Goal: Task Accomplishment & Management: Complete application form

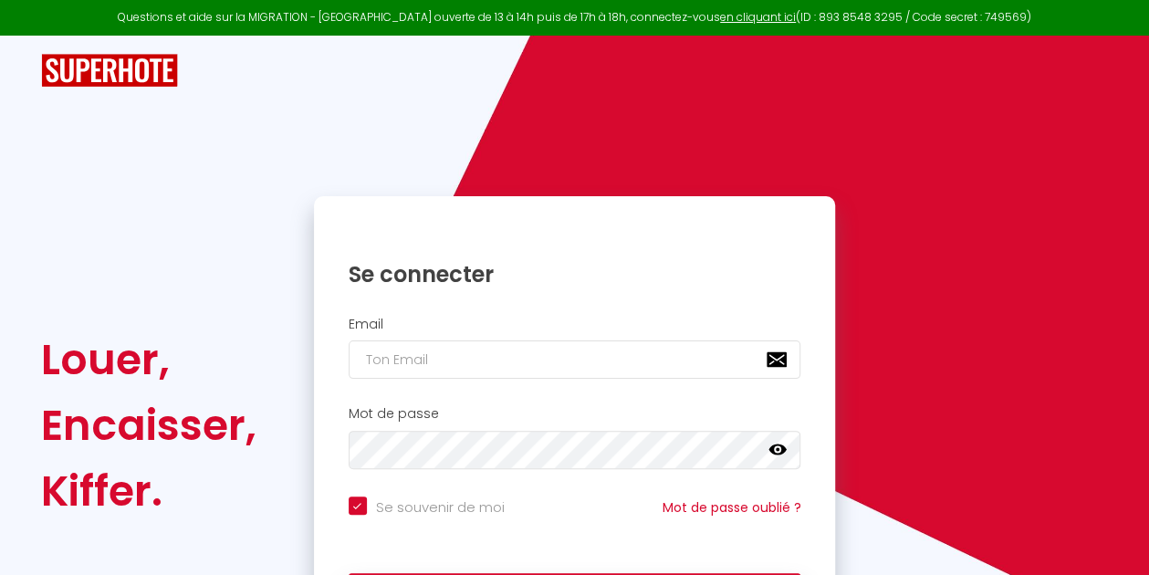
type input "h"
checkbox input "true"
type input "ho"
checkbox input "true"
type input "hom"
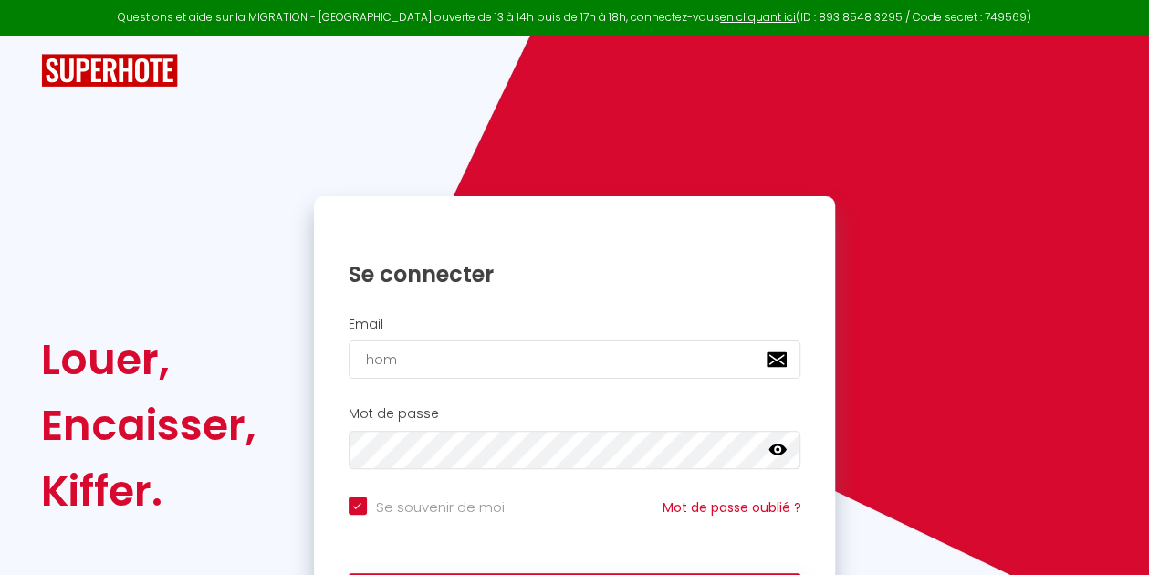
checkbox input "true"
type input "home"
checkbox input "true"
type input "[PERSON_NAME]"
checkbox input "true"
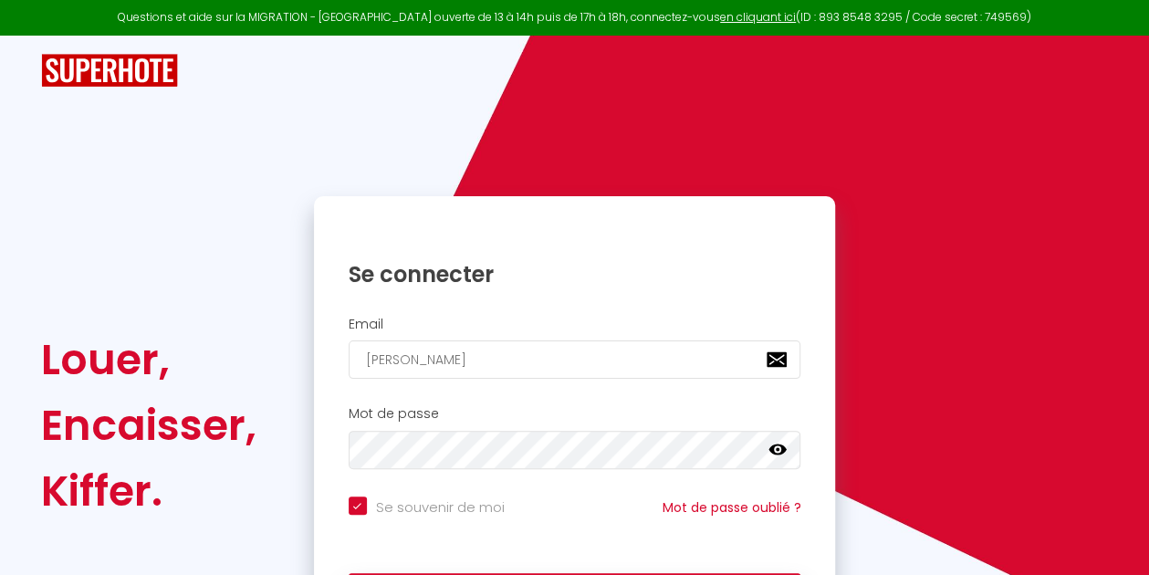
type input "homenc"
checkbox input "true"
type input "homenc9"
checkbox input "true"
type input "homenc9@"
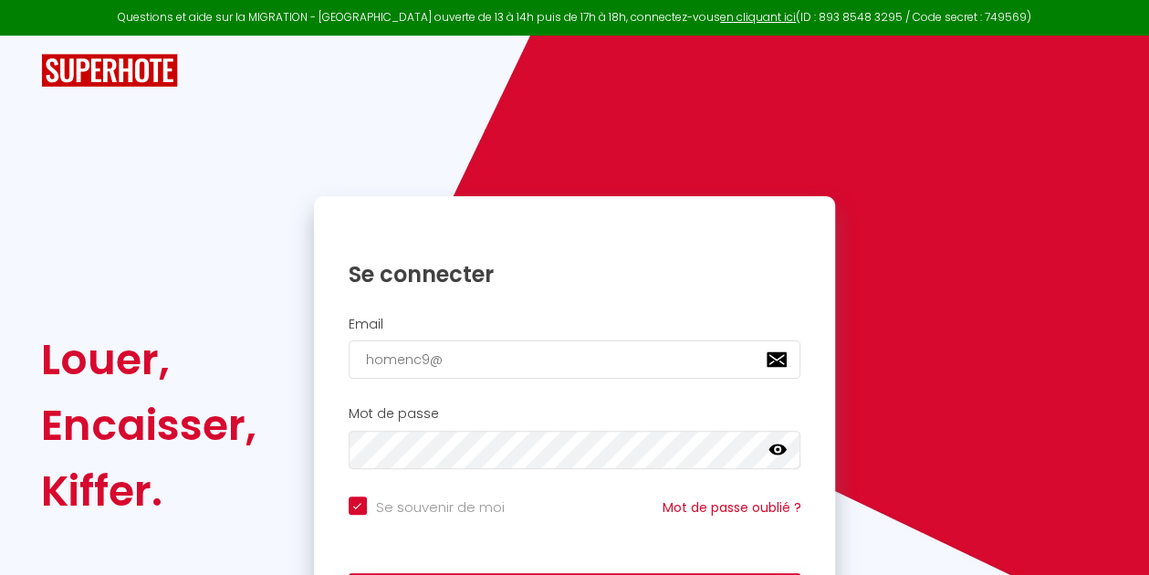
checkbox input "true"
type input "homenc9@g"
checkbox input "true"
type input "homenc9@gm"
checkbox input "true"
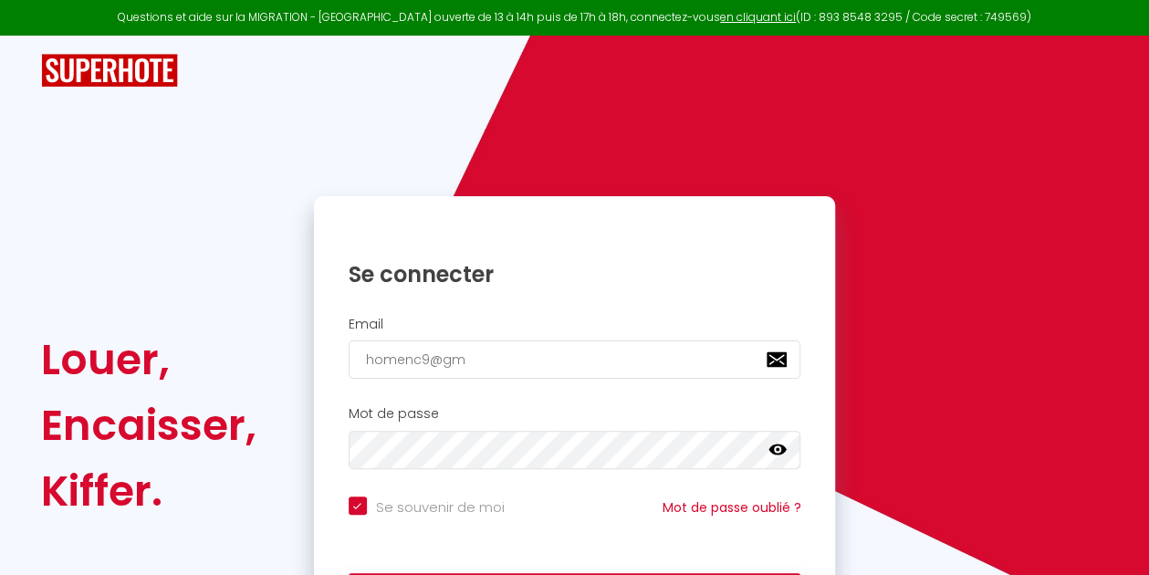
type input "homenc9@gma"
checkbox input "true"
type input "homenc9@gmai"
checkbox input "true"
type input "[EMAIL_ADDRESS]"
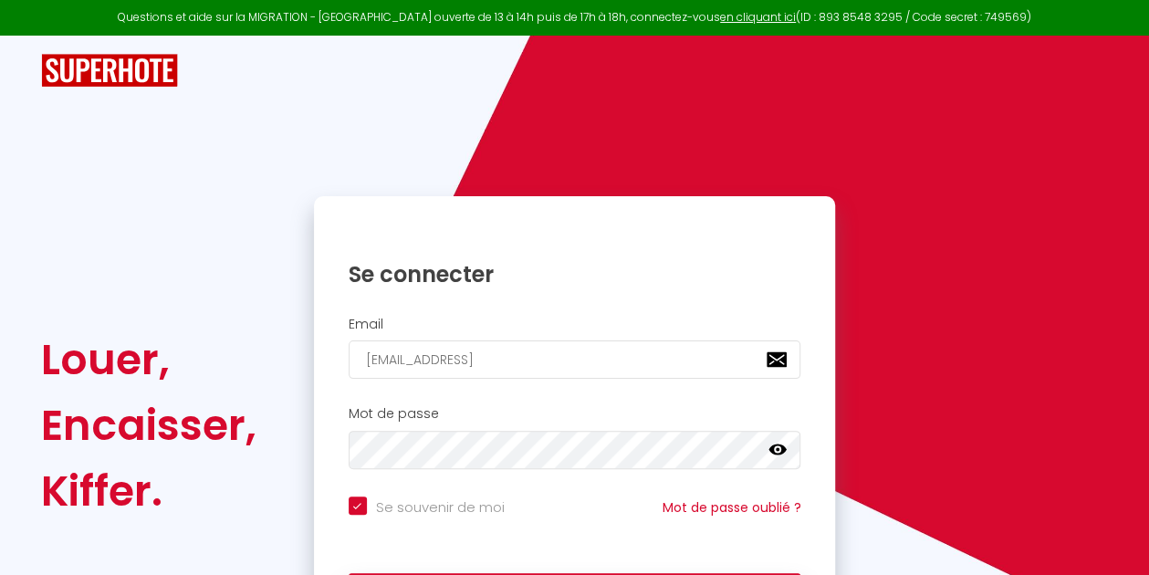
checkbox input "true"
type input "[EMAIL_ADDRESS]."
checkbox input "true"
type input "homenc9@gmail.c"
checkbox input "true"
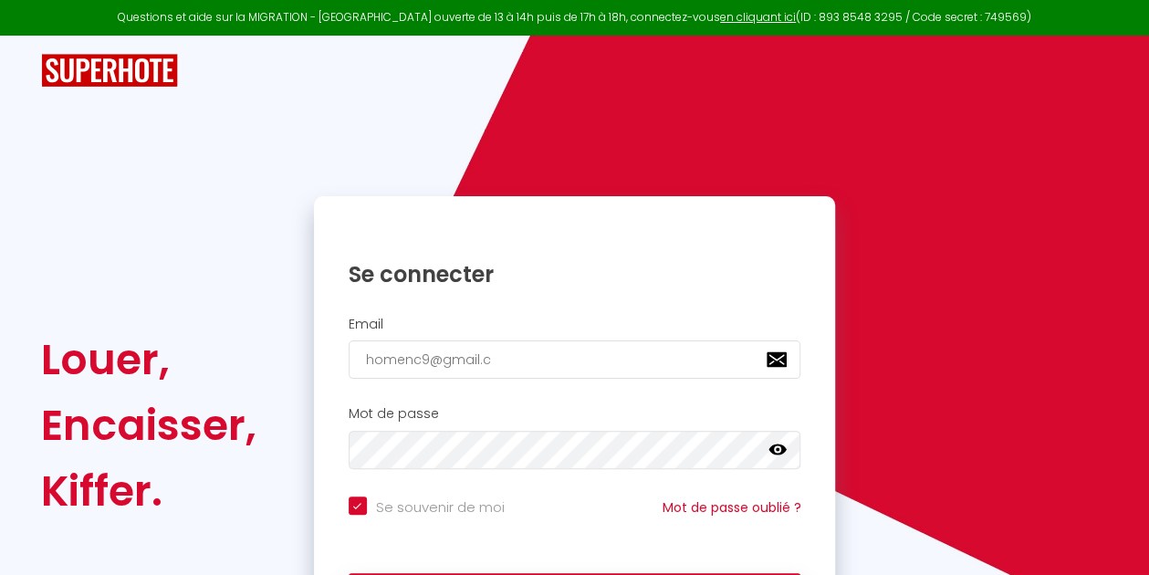
type input "[EMAIL_ADDRESS][DOMAIN_NAME]"
checkbox input "true"
type input "[EMAIL_ADDRESS][DOMAIN_NAME]"
checkbox input "true"
type input "[EMAIL_ADDRESS][DOMAIN_NAME]"
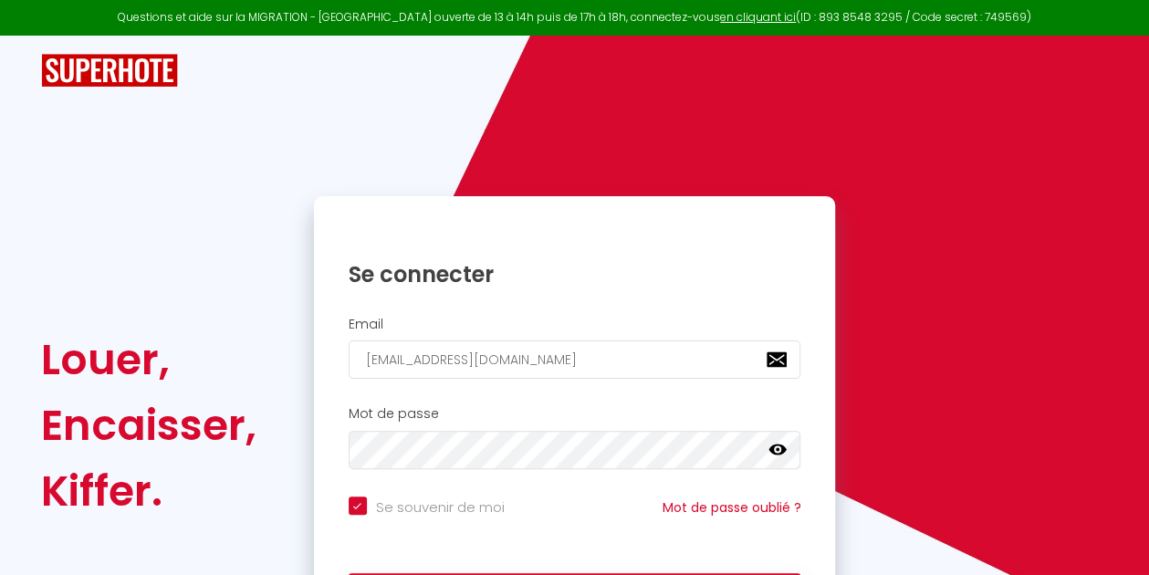
click at [351, 521] on div "Se souvenir de moi Mot de passe oublié ?" at bounding box center [575, 516] width 522 height 40
click at [353, 505] on input "Se souvenir de moi" at bounding box center [427, 505] width 156 height 18
checkbox input "false"
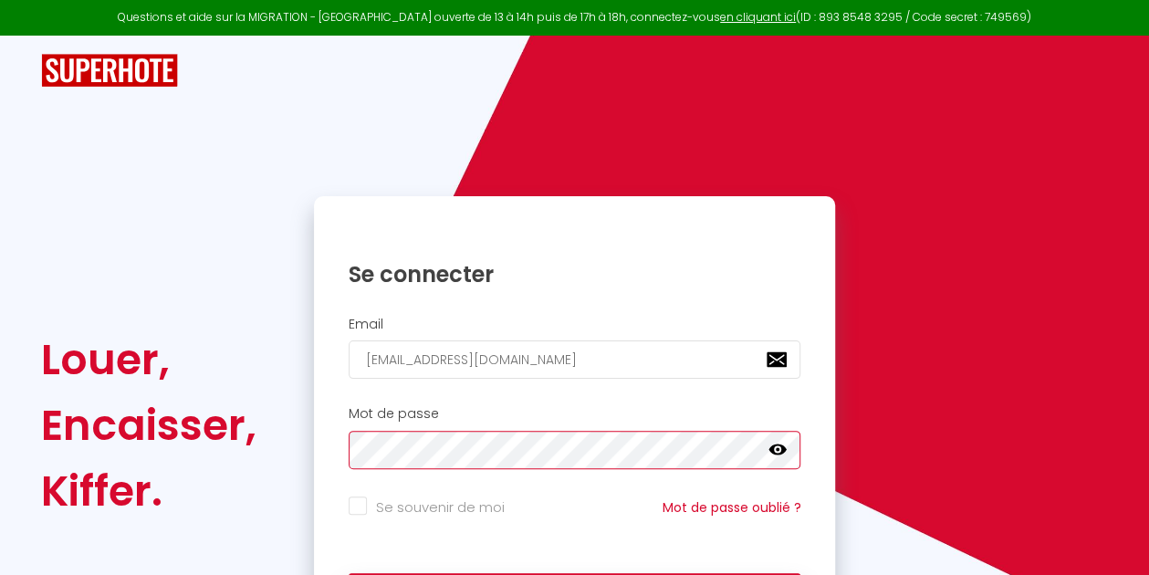
scroll to position [132, 0]
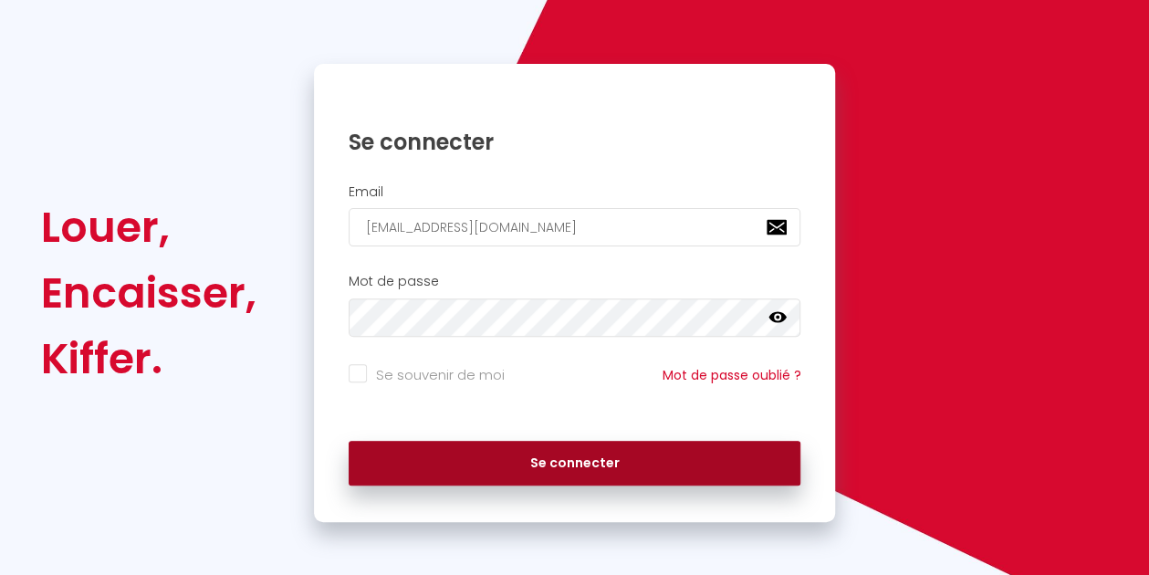
click at [643, 460] on button "Se connecter" at bounding box center [575, 464] width 453 height 46
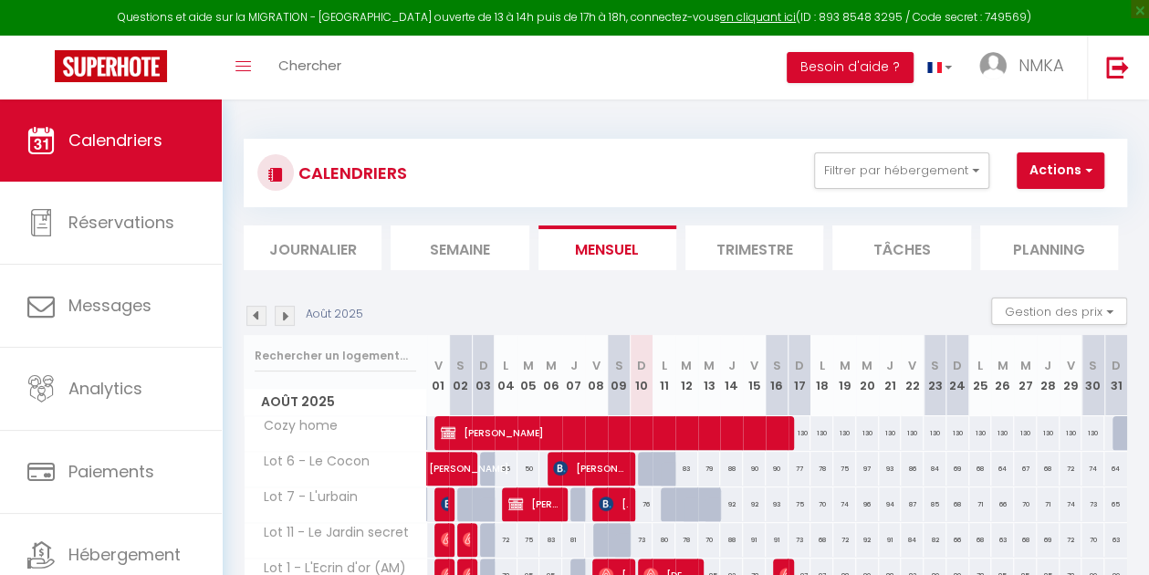
click at [756, 196] on div "CALENDRIERS Filtrer par hébergement Melun Cozy home Autres Lot 6 - Le Cocon Lot…" at bounding box center [685, 173] width 883 height 68
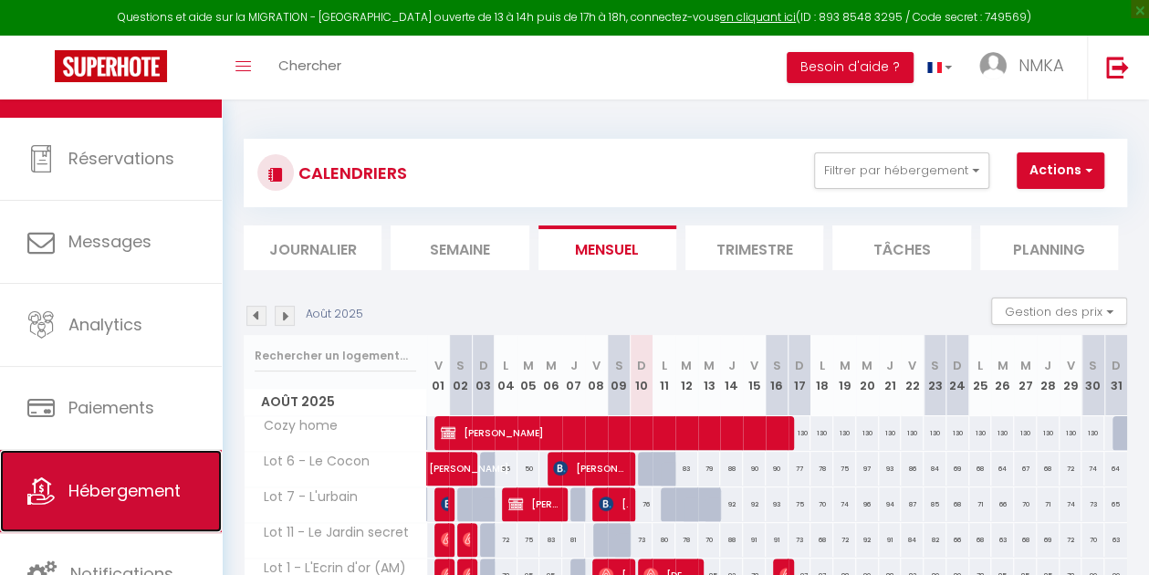
click at [148, 503] on link "Hébergement" at bounding box center [111, 491] width 222 height 82
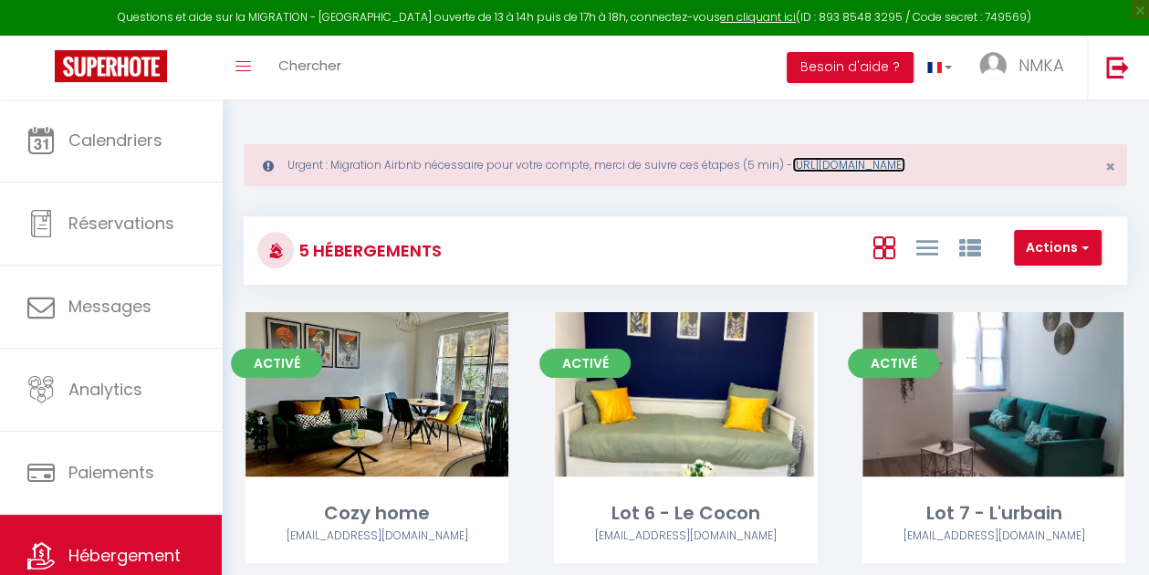
click at [905, 168] on link "[URL][DOMAIN_NAME]" at bounding box center [848, 165] width 113 height 16
click at [1093, 245] on button "Actions" at bounding box center [1058, 248] width 88 height 37
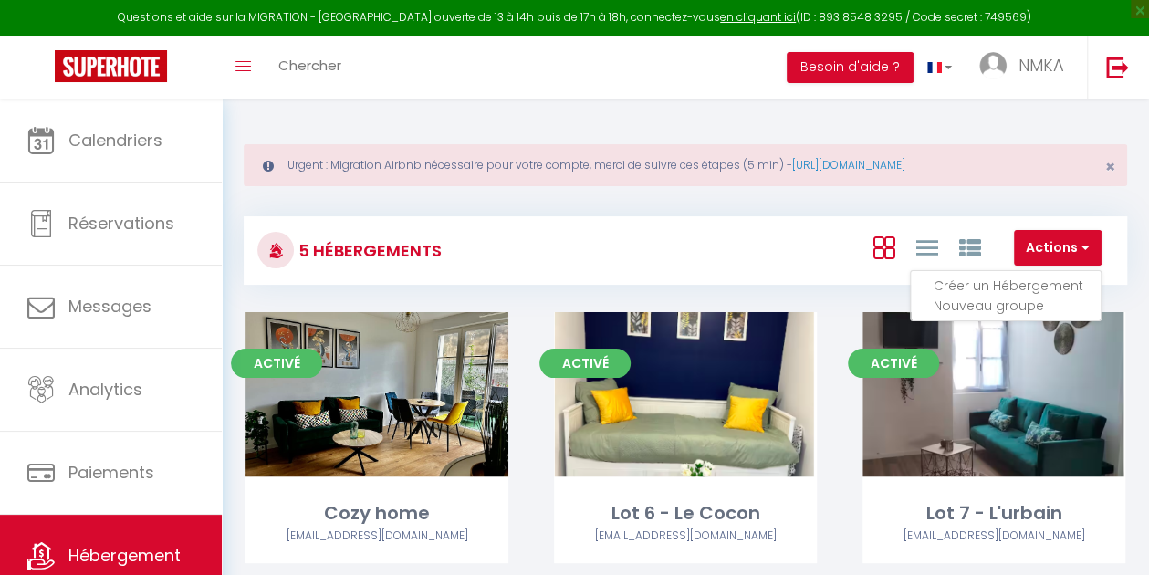
click at [1051, 282] on li "Créer un Hébergement" at bounding box center [1017, 286] width 167 height 20
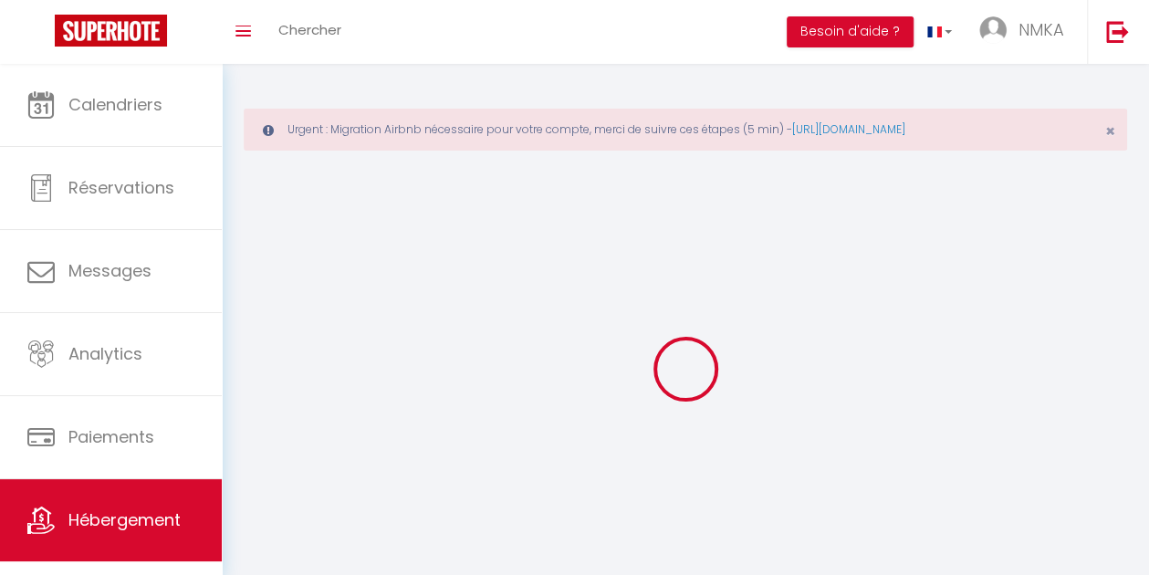
select select
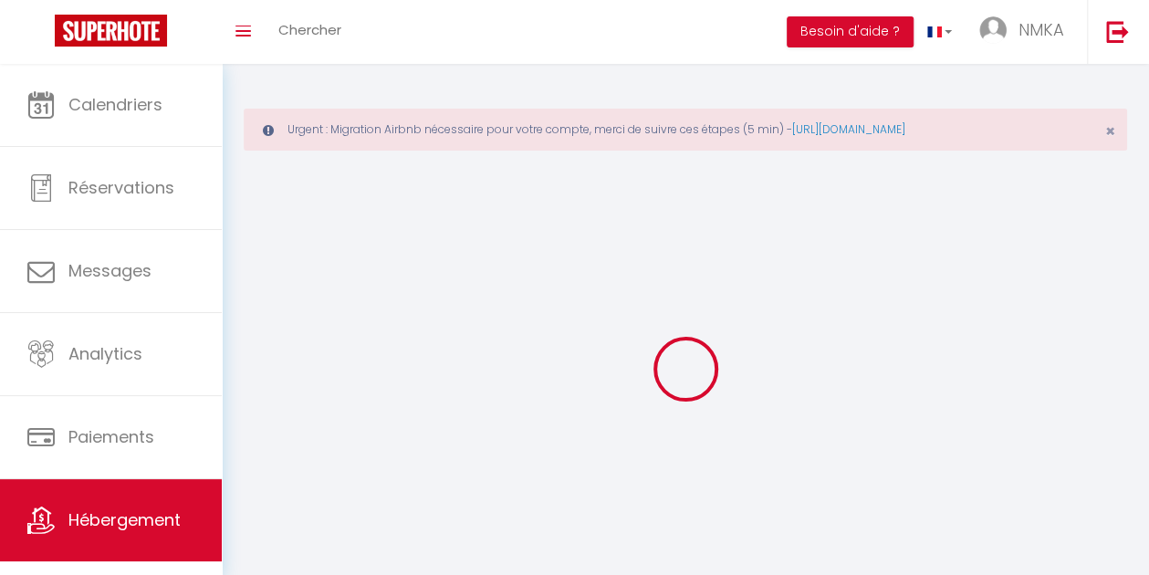
select select
checkbox input "false"
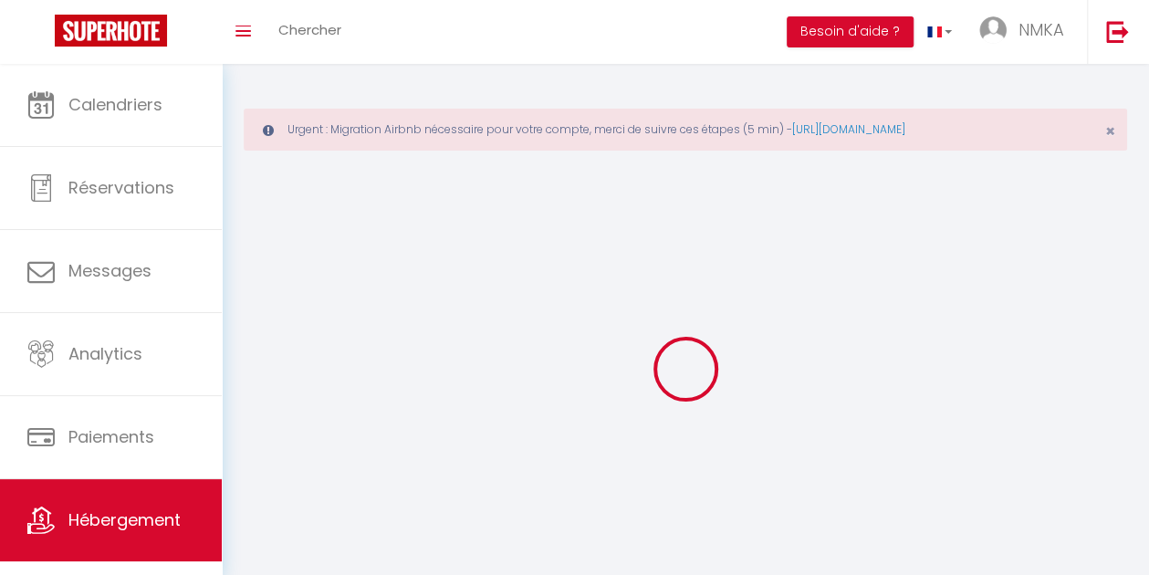
select select
select select "1"
select select "28"
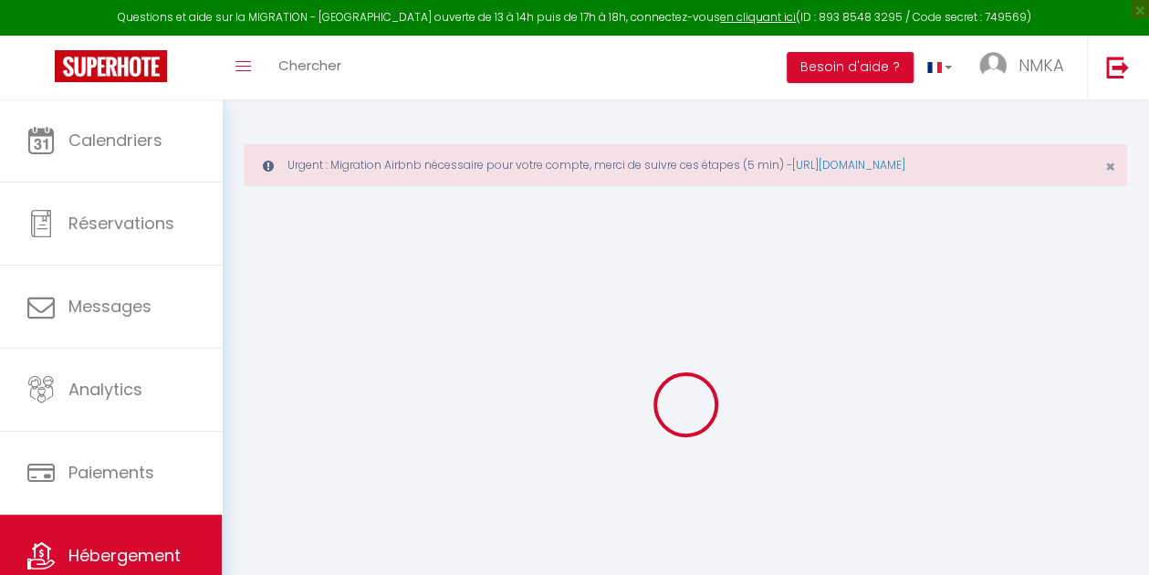
select select
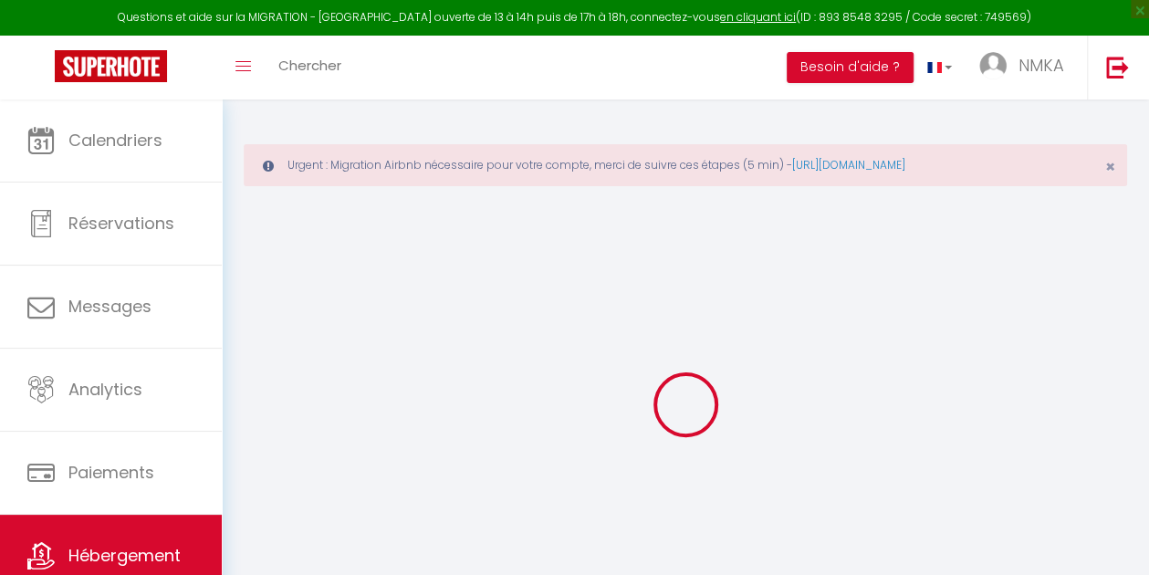
select select
checkbox input "false"
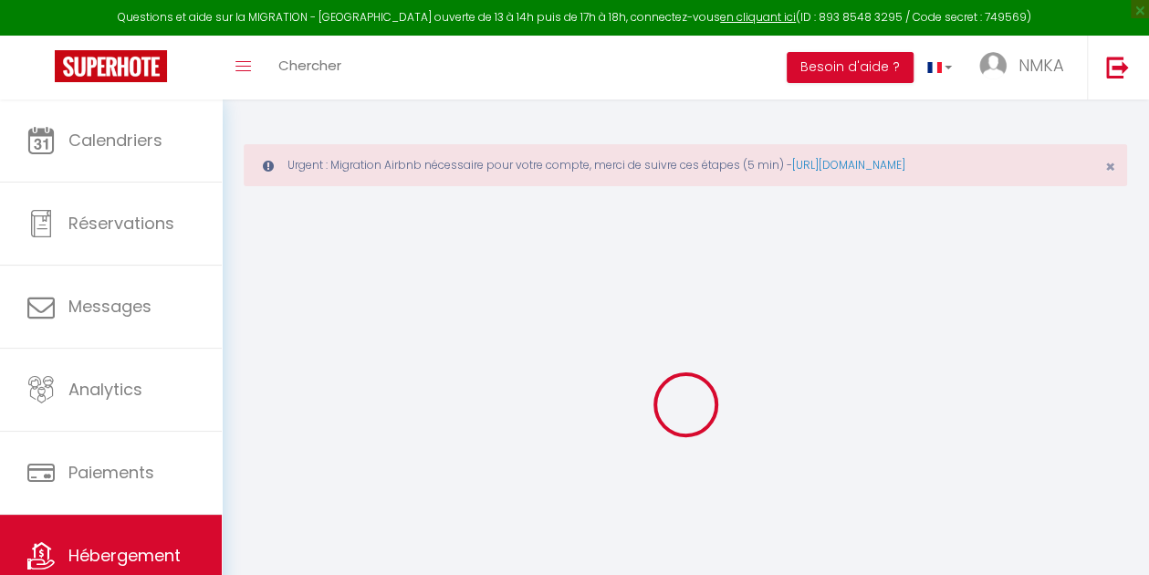
select select
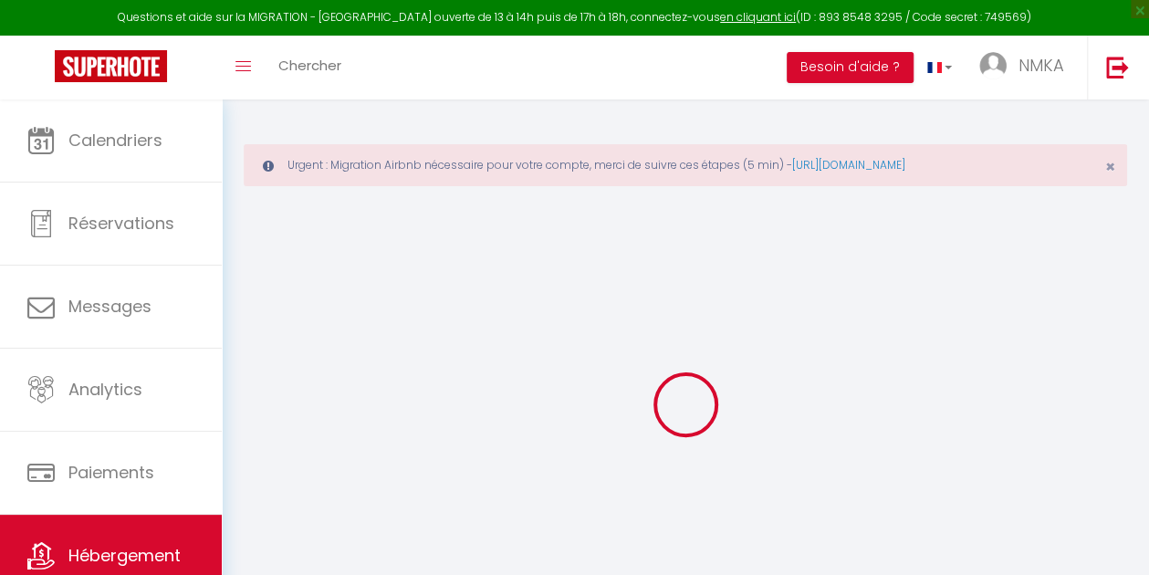
select select
checkbox input "false"
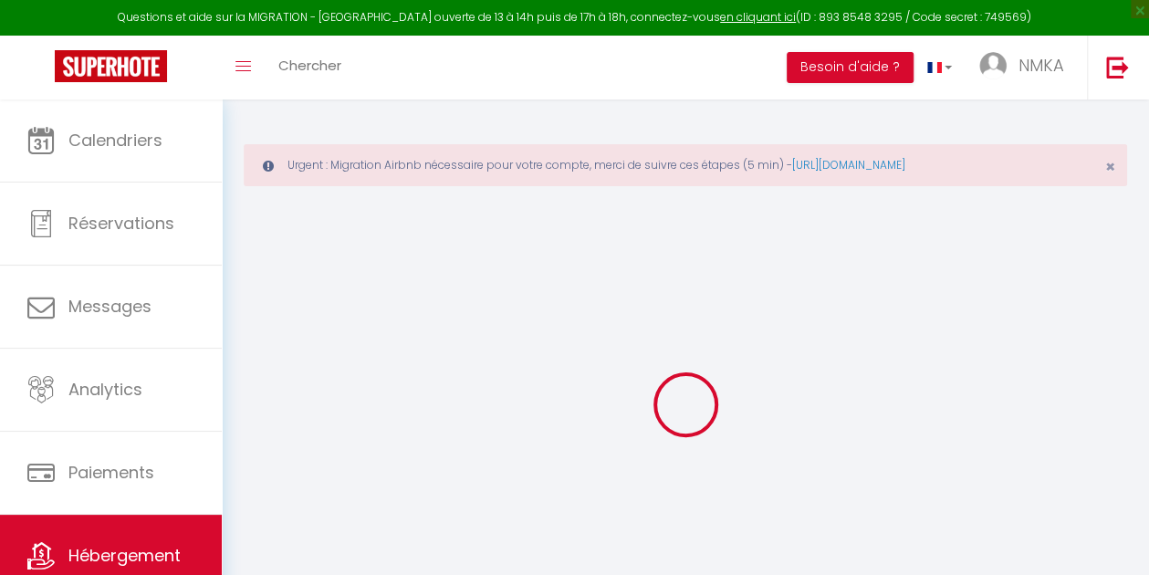
checkbox input "false"
select select
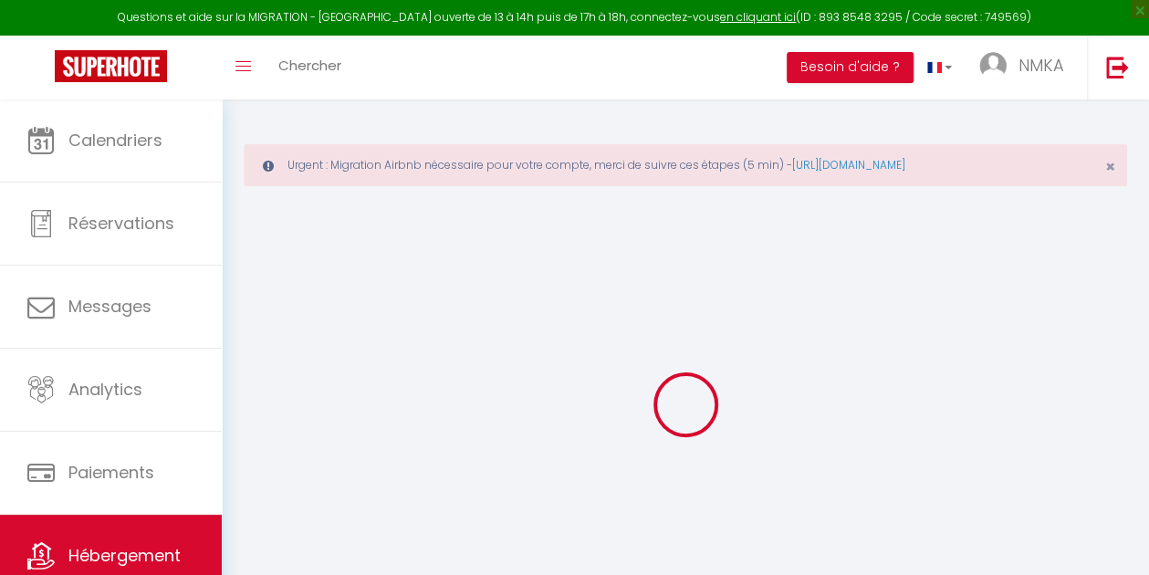
select select
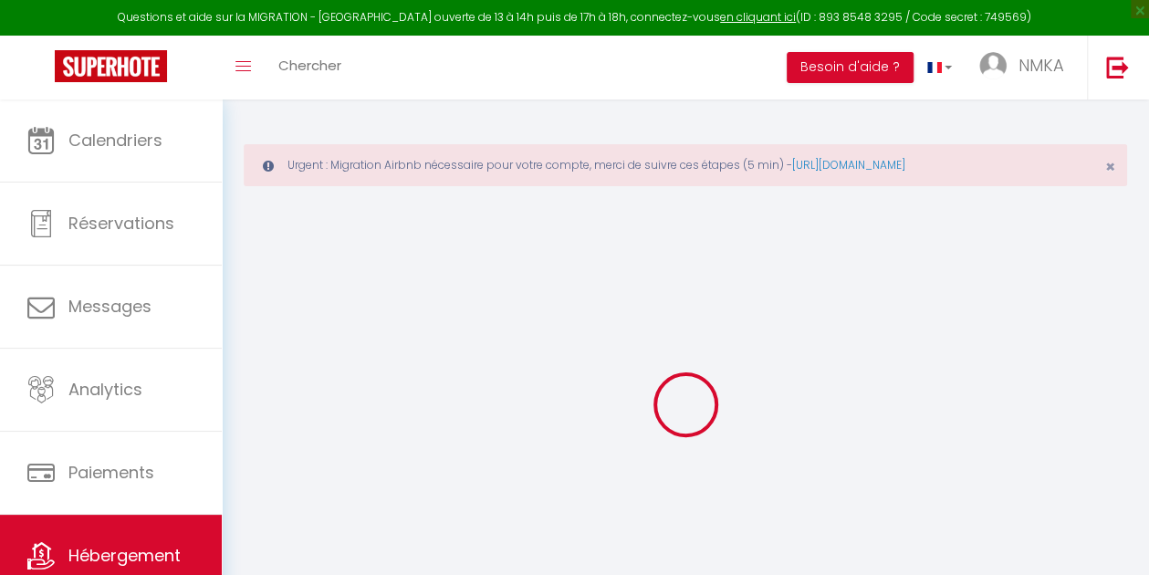
checkbox input "false"
select select
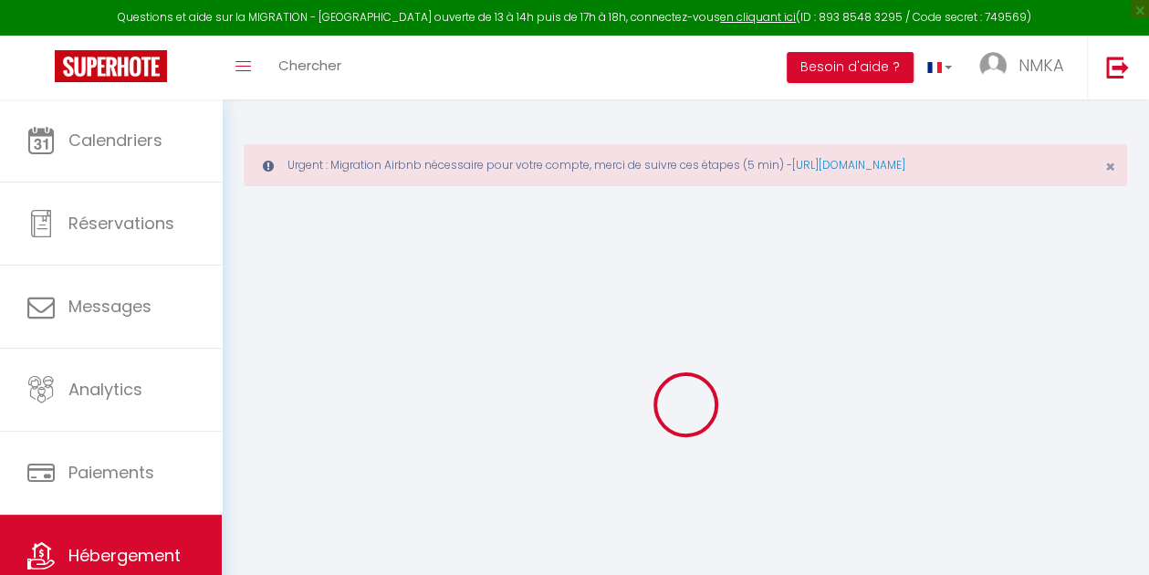
select select
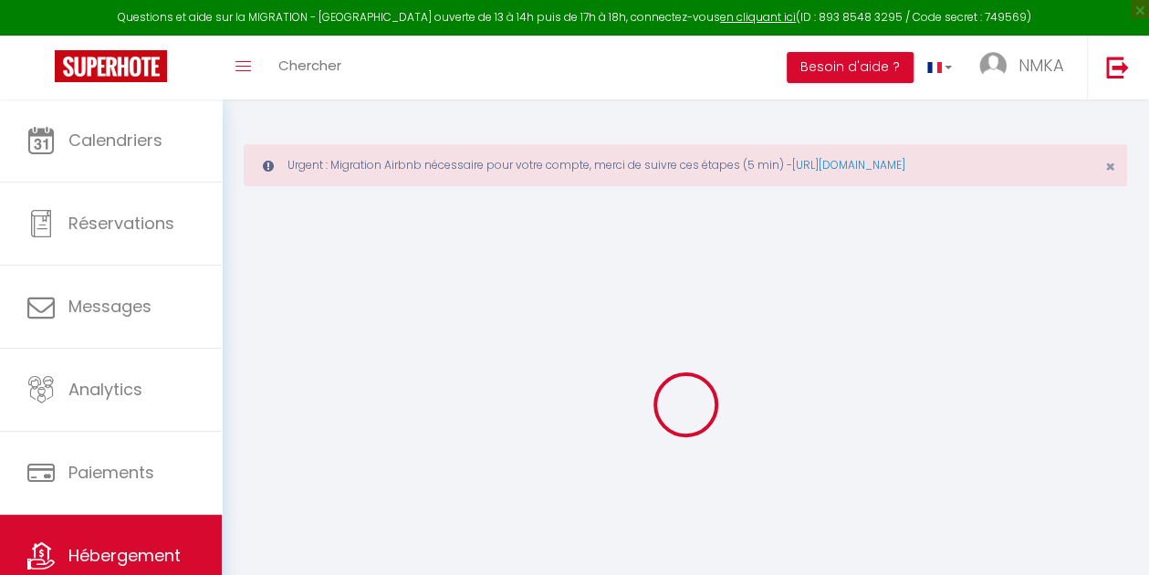
select select
checkbox input "false"
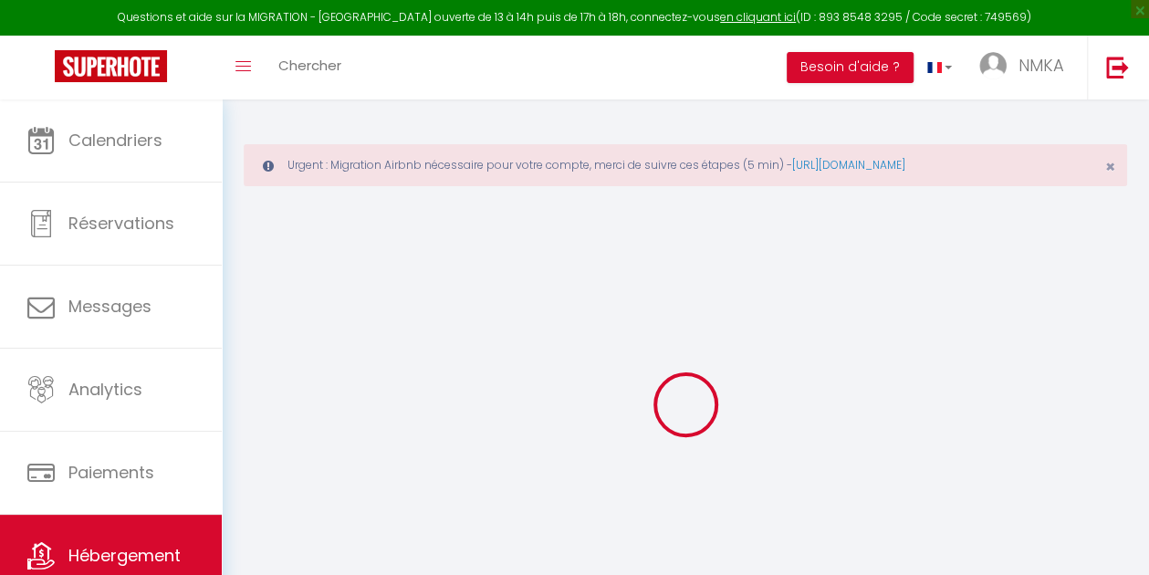
checkbox input "false"
select select
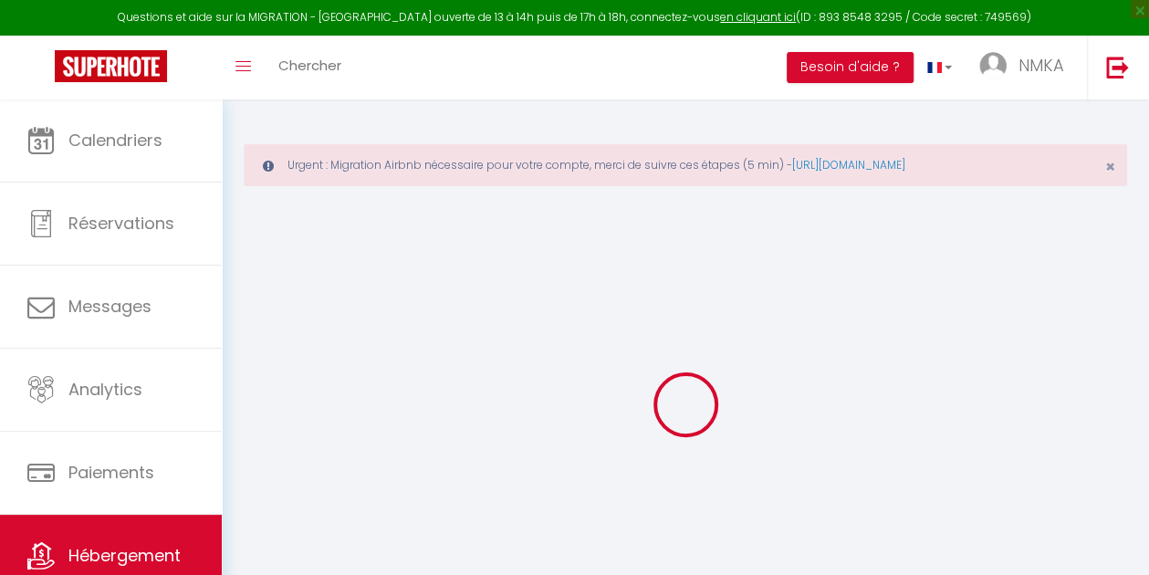
select select
checkbox input "false"
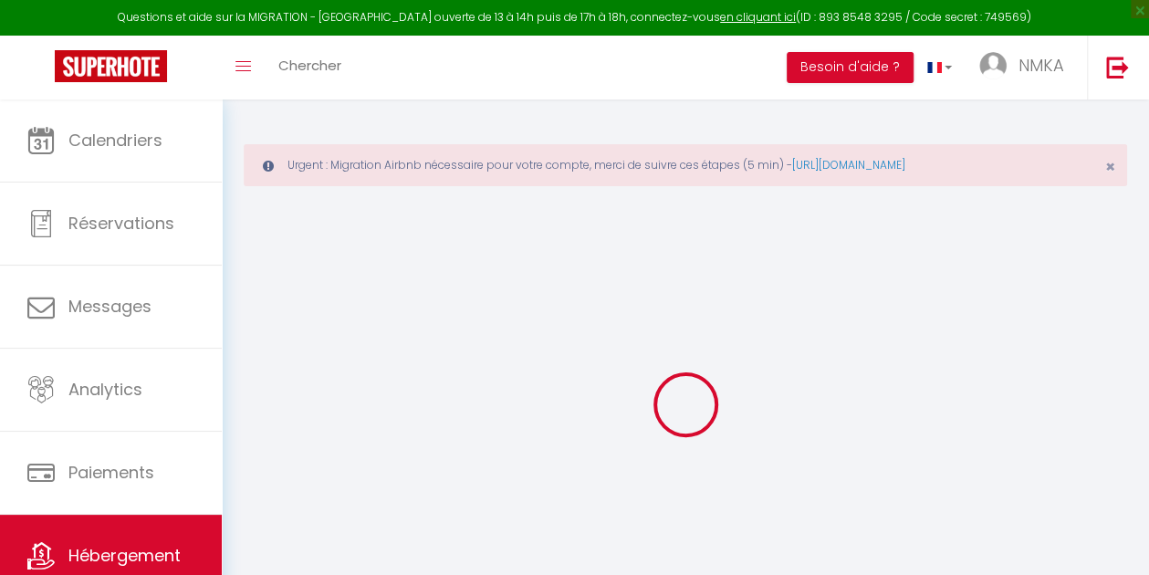
checkbox input "false"
select select
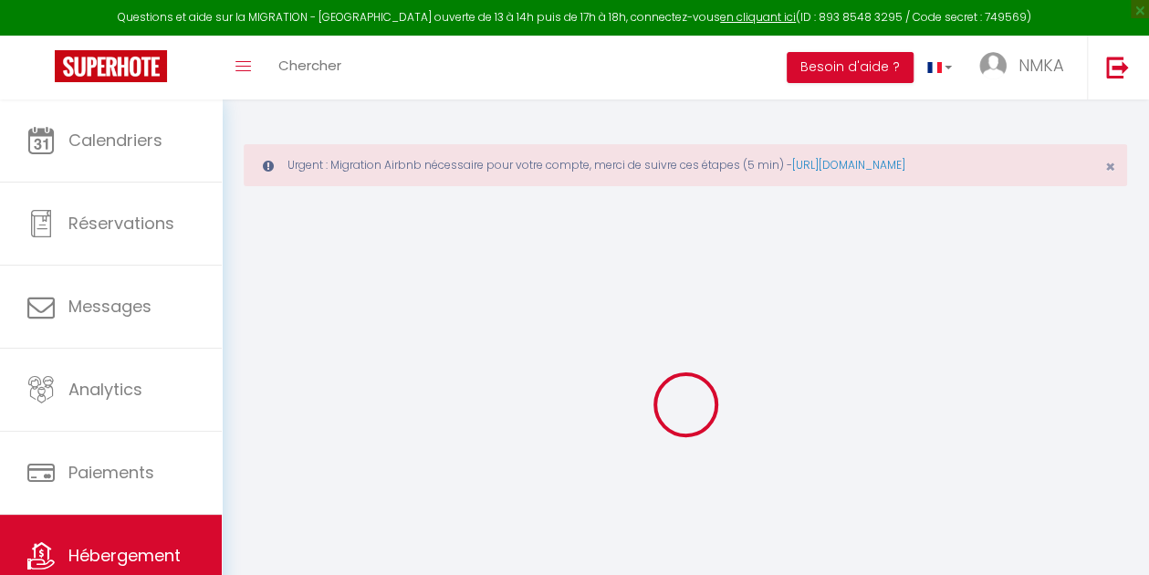
select select
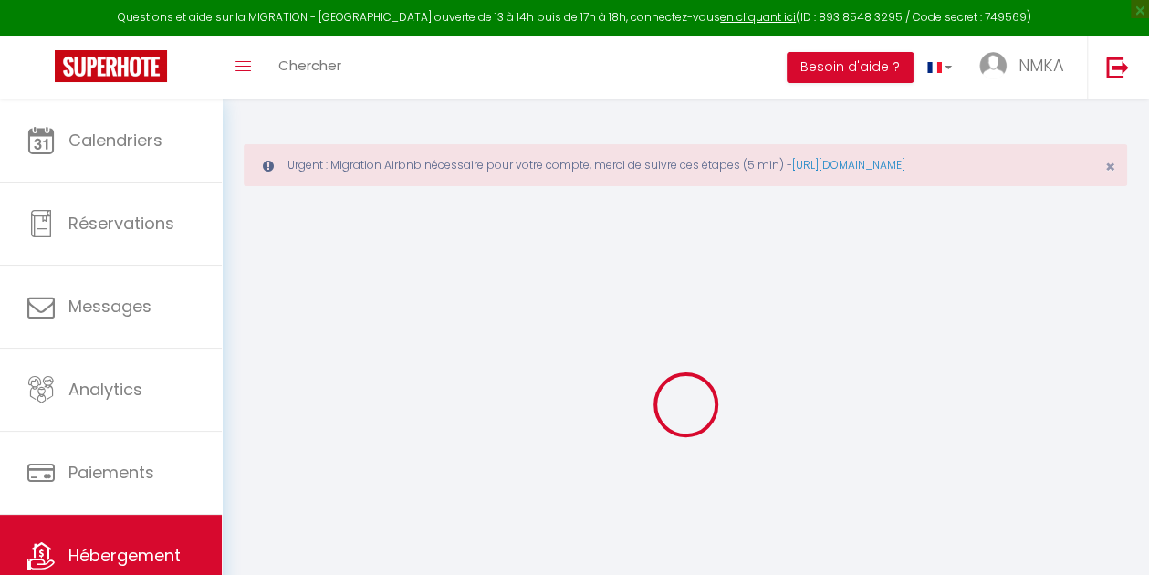
select select
checkbox input "false"
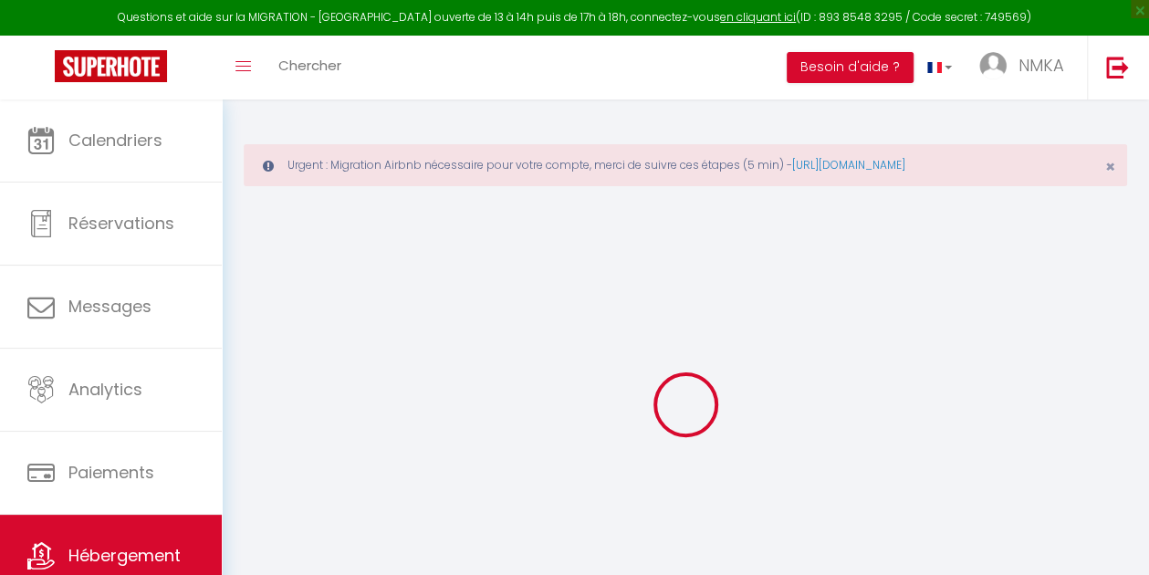
select select
checkbox input "false"
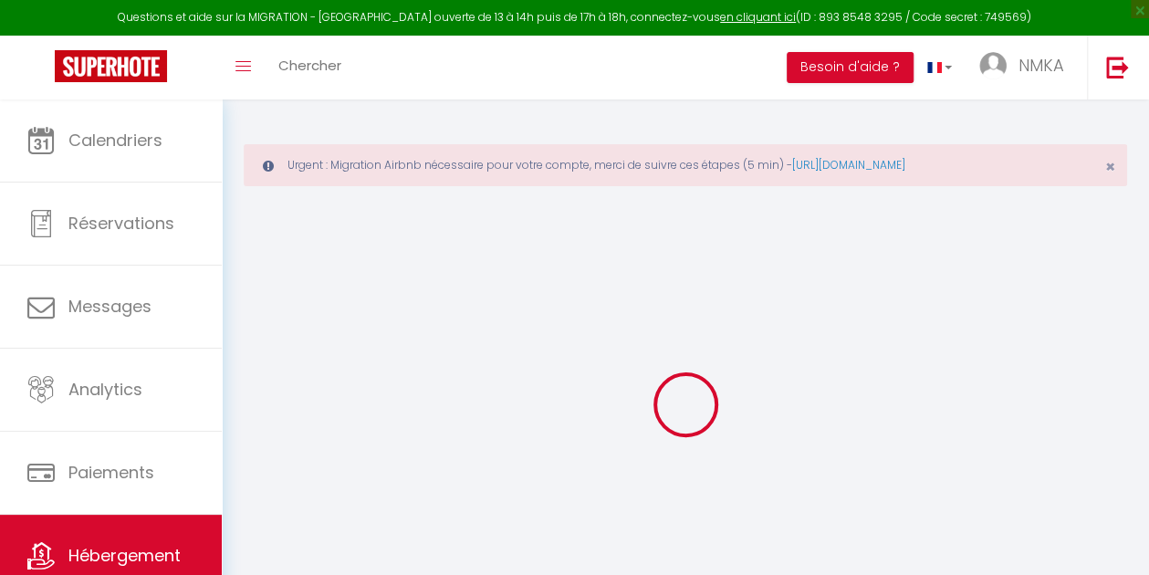
checkbox input "false"
select select
select select "15:00"
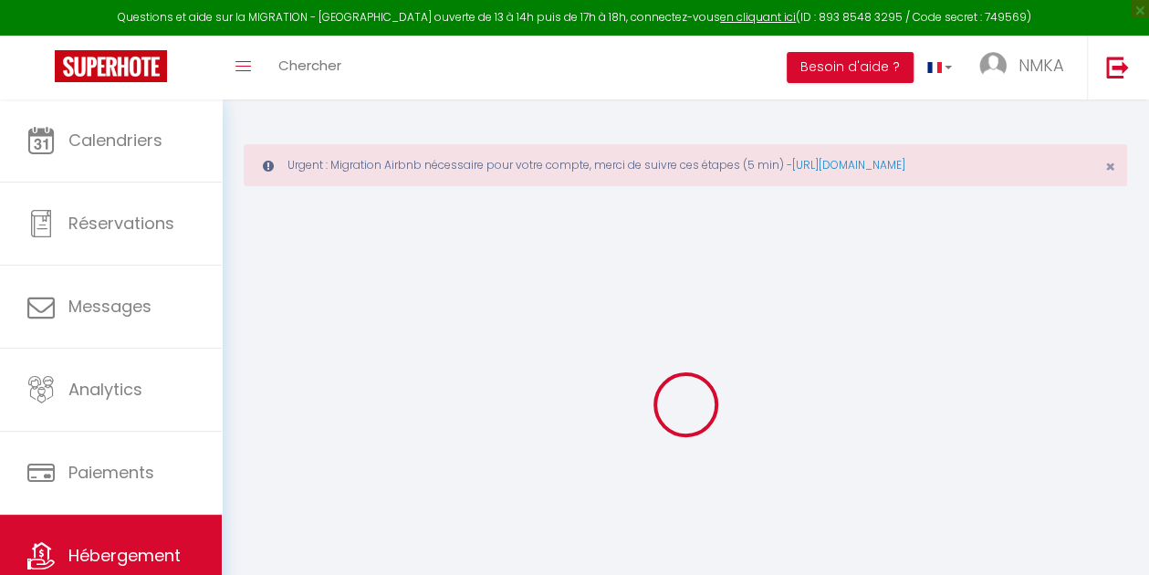
select select "23:45"
select select "11:00"
select select "30"
select select "120"
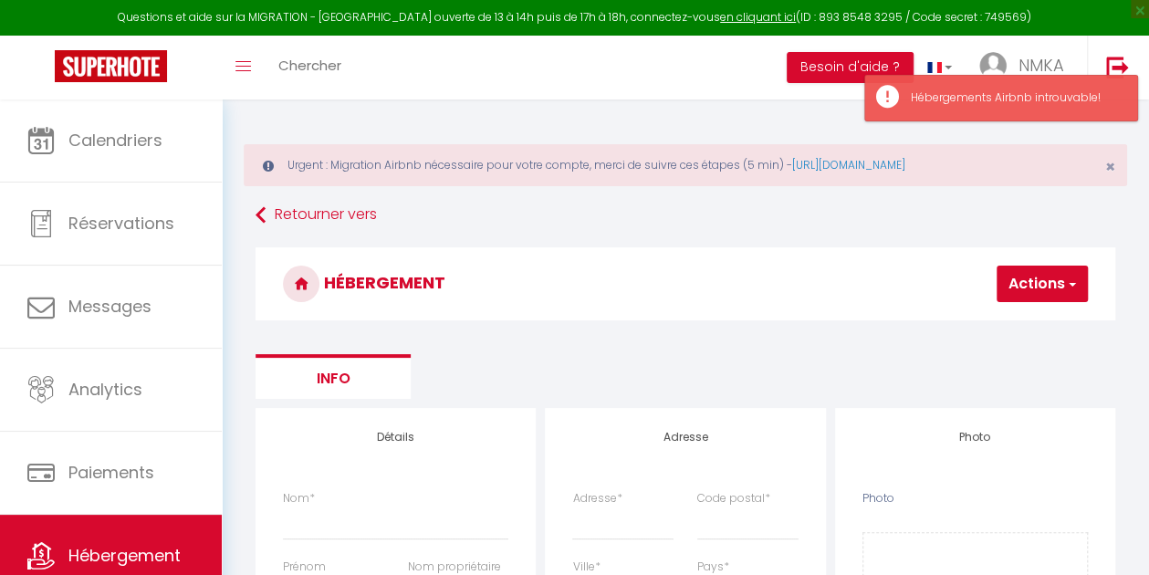
select select
checkbox input "false"
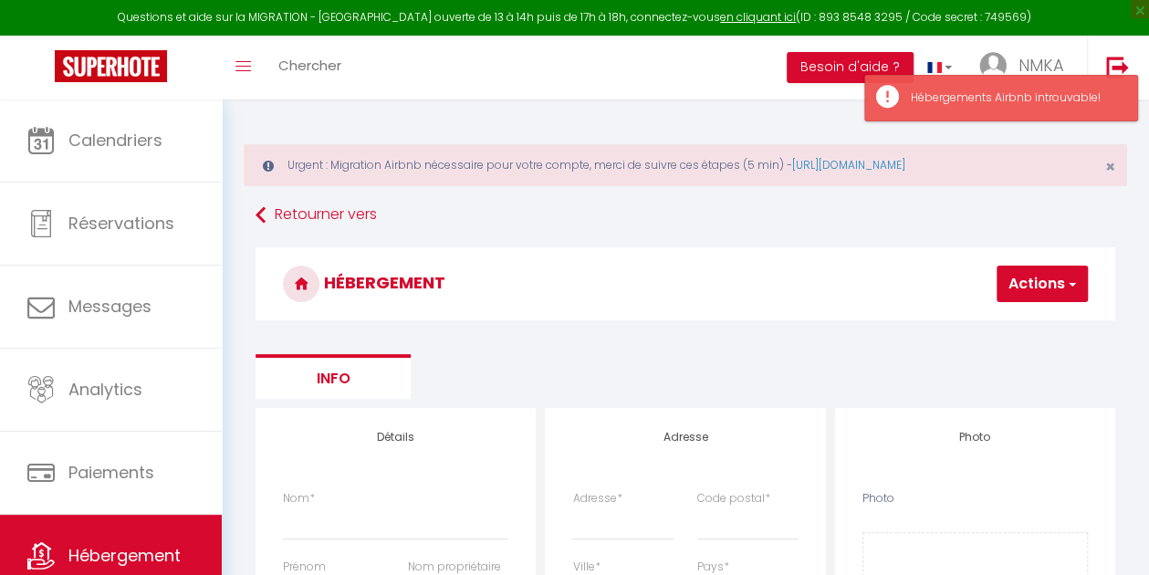
select select
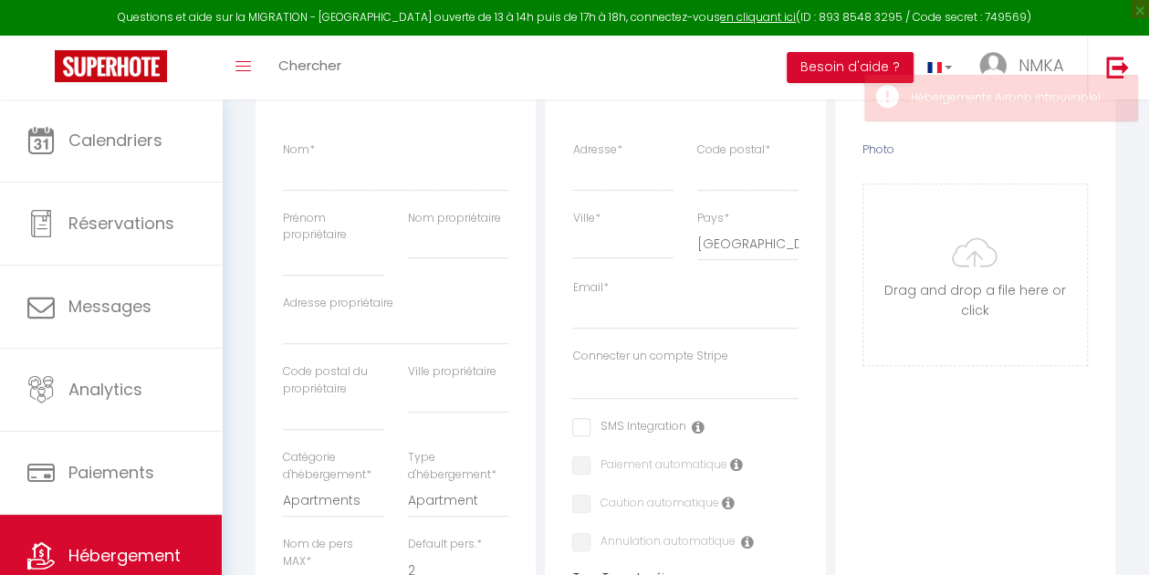
scroll to position [312, 0]
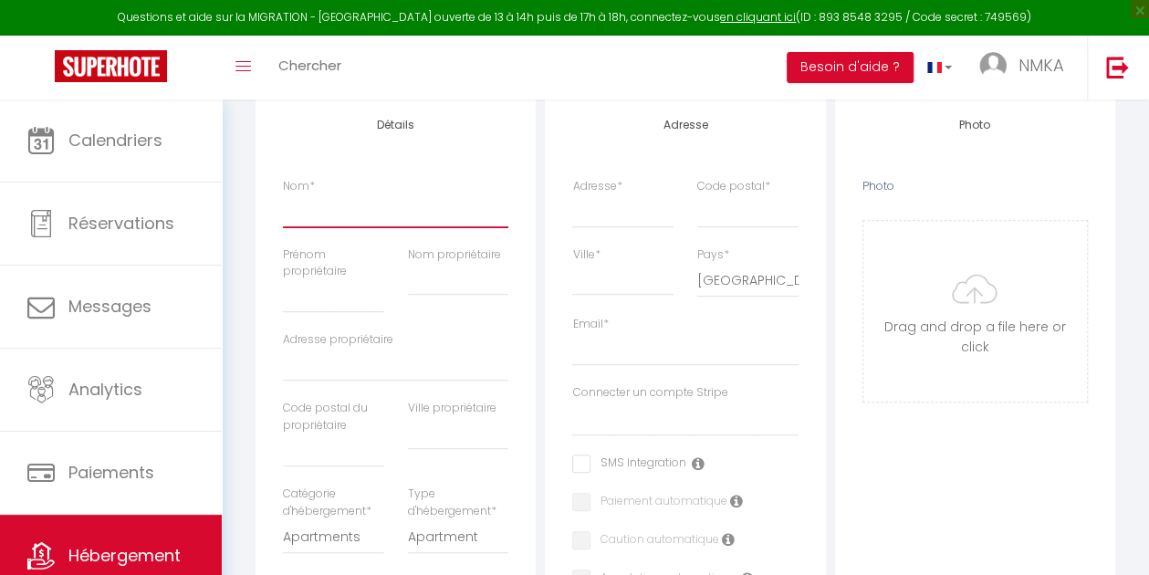
click at [444, 202] on input "Nom *" at bounding box center [395, 210] width 225 height 33
type input "L"
select select
checkbox input "false"
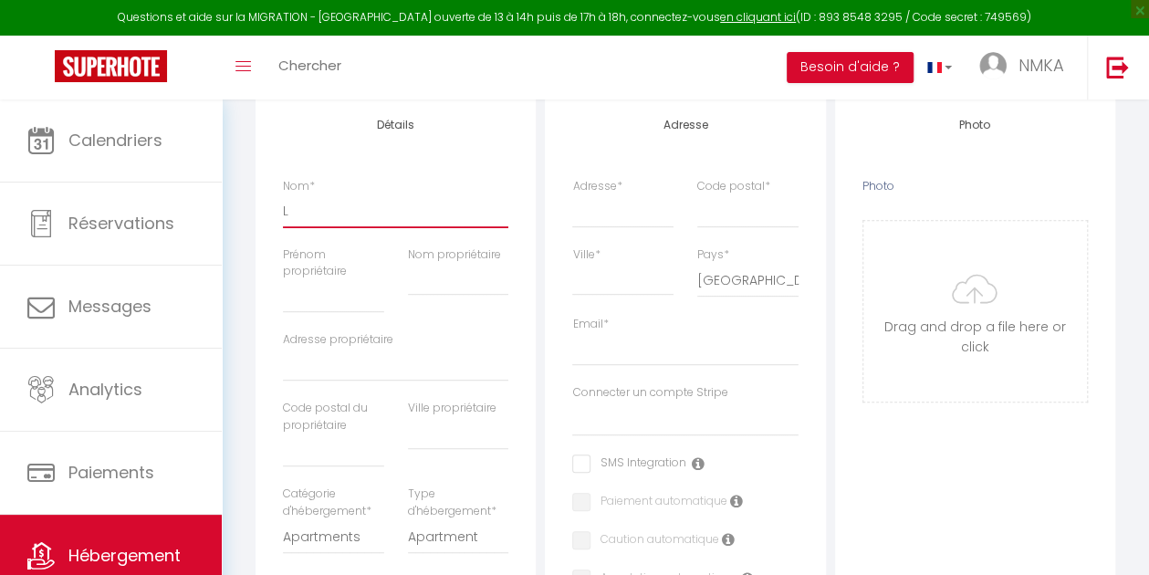
checkbox input "false"
select select
type input "L'"
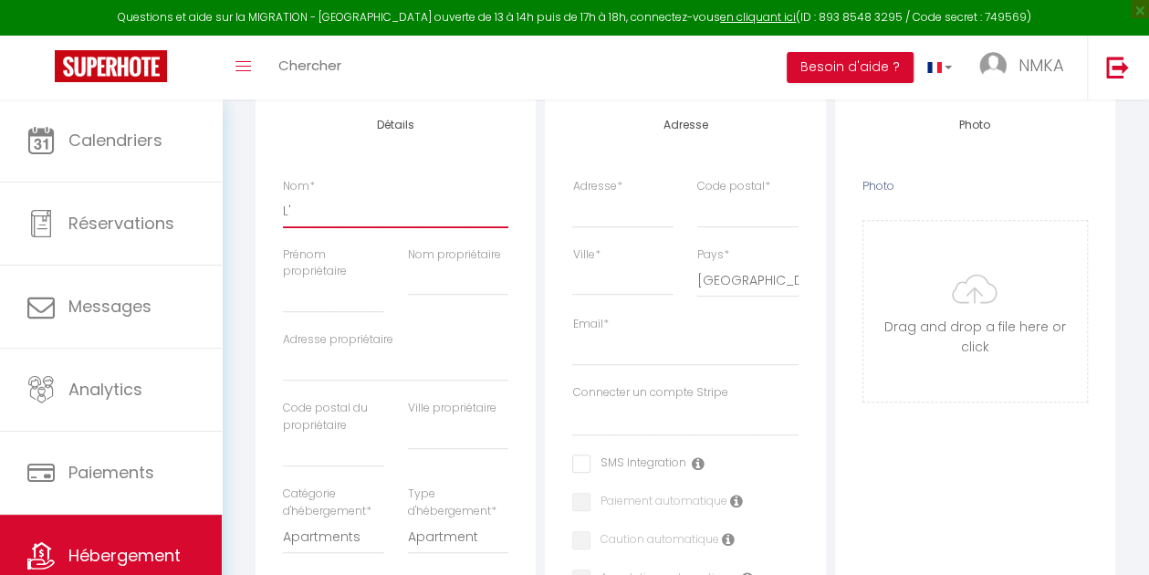
select select
checkbox input "false"
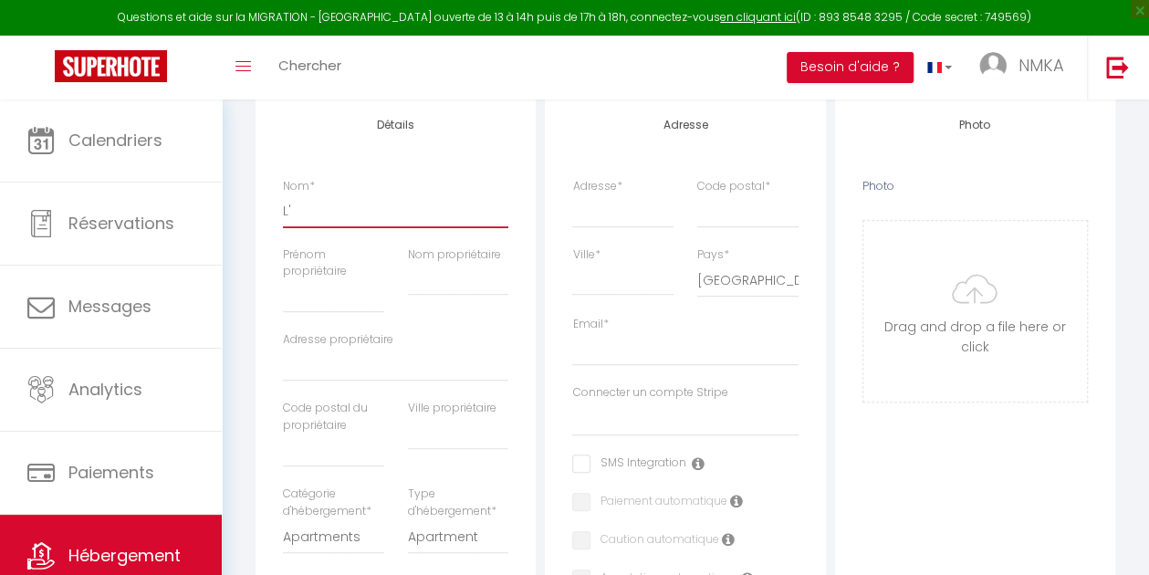
select select
type input "L'O"
select select
checkbox input "false"
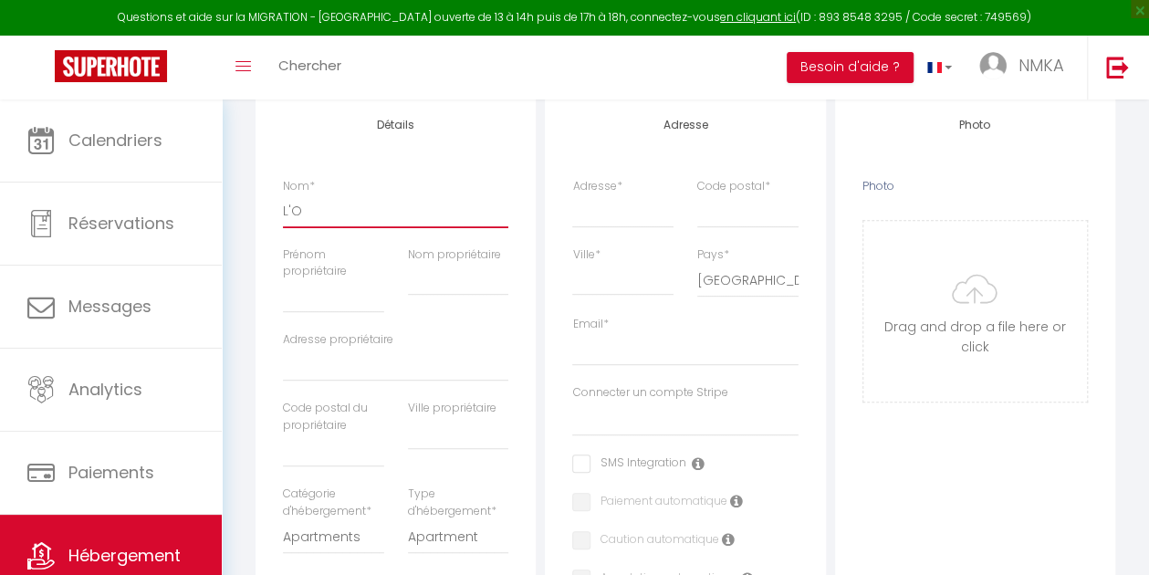
checkbox input "false"
select select
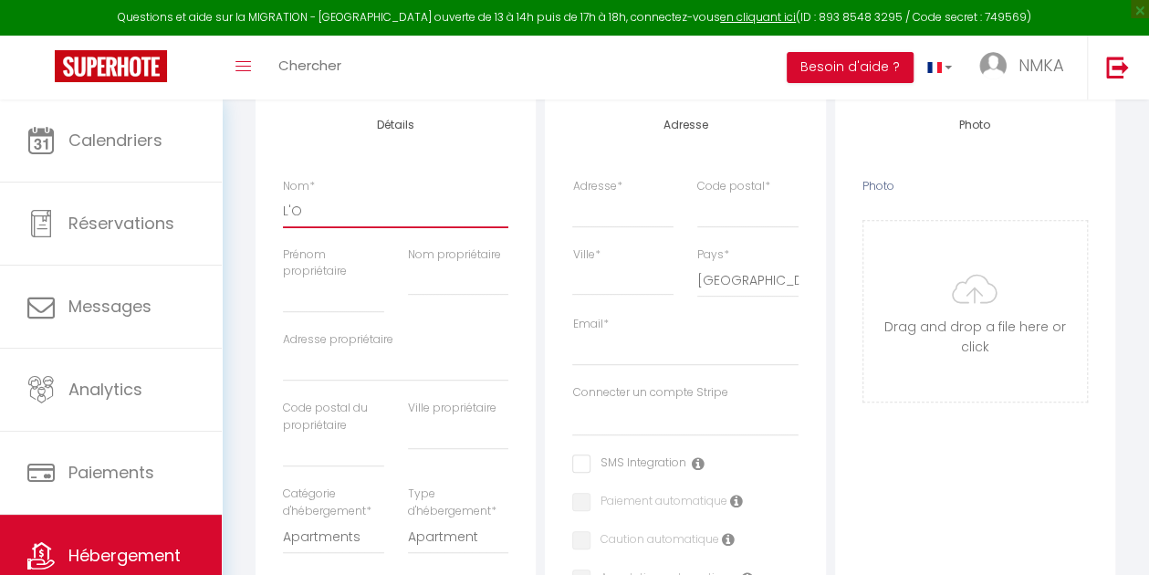
type input "L'OS"
select select
checkbox input "false"
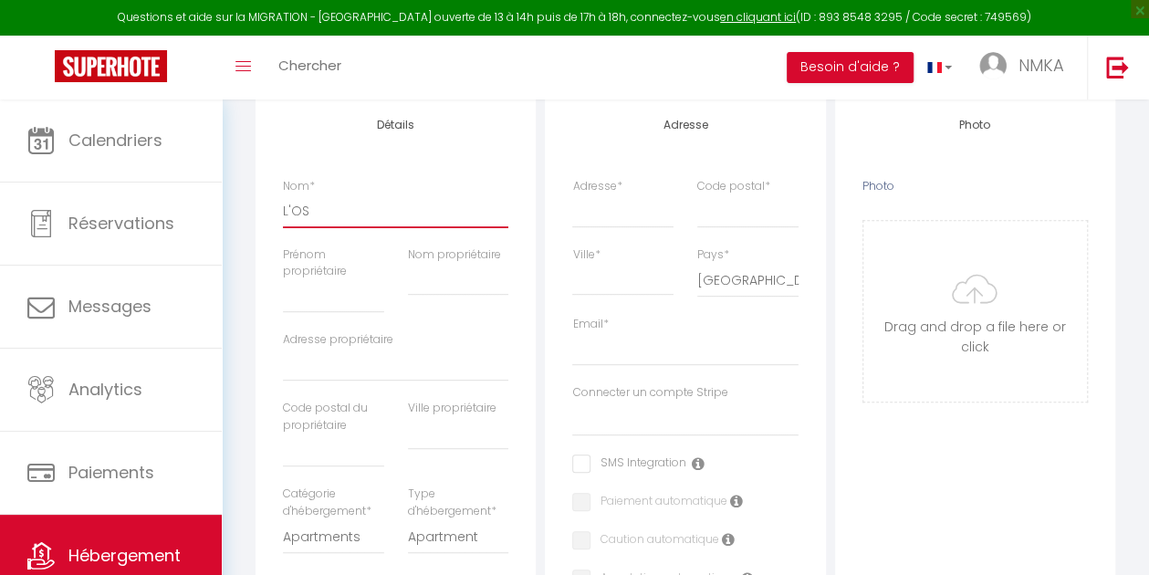
checkbox input "false"
select select
type input "L'O"
select select
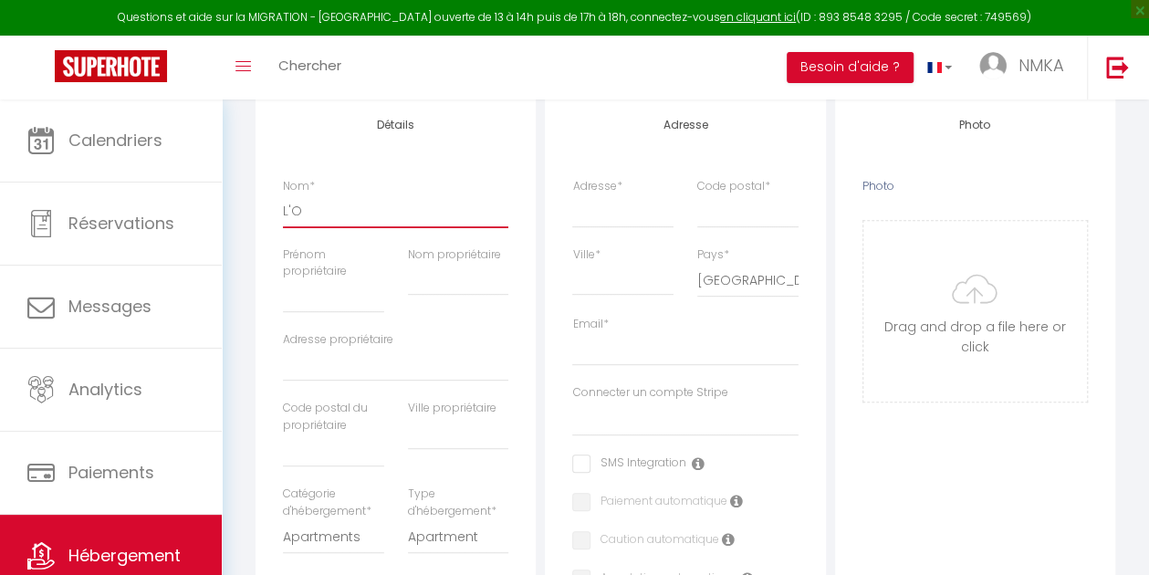
checkbox input "false"
select select
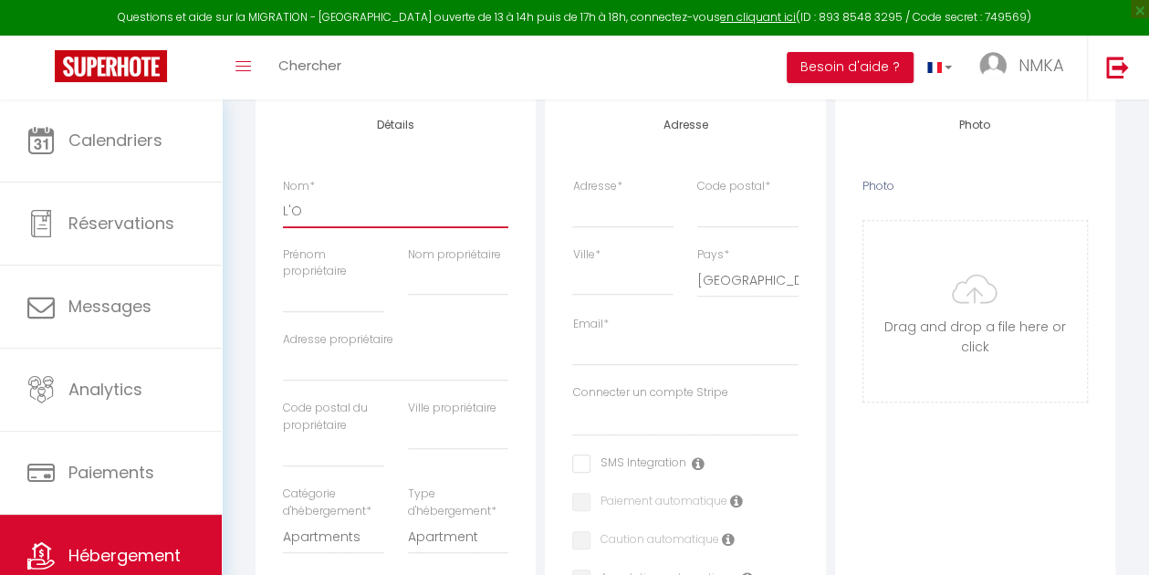
select select
type input "L'Oa"
select select
checkbox input "false"
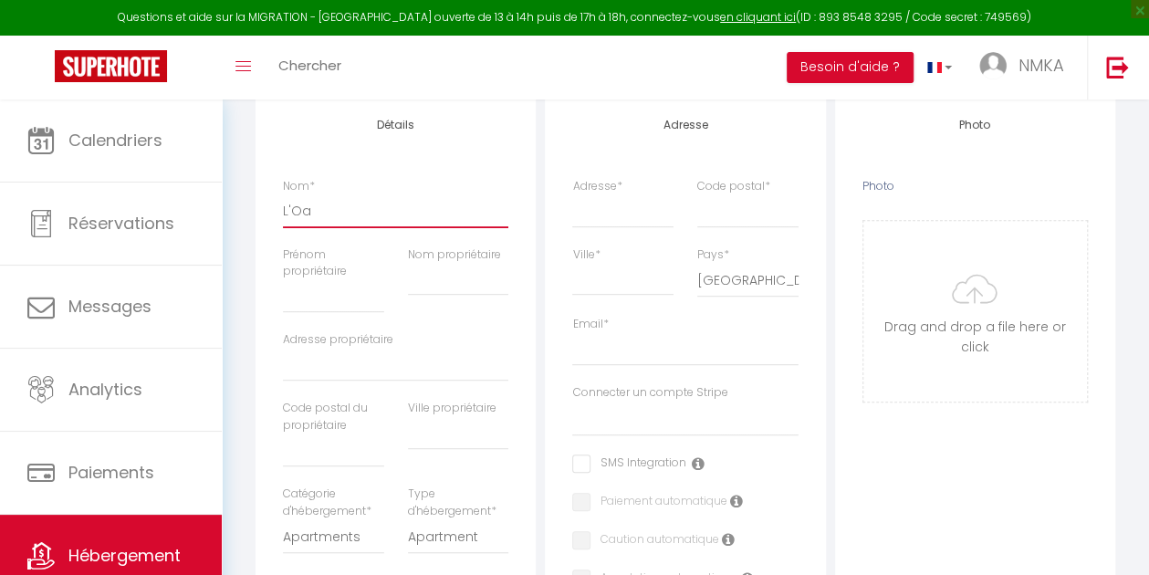
checkbox input "false"
select select
type input "L'Oas"
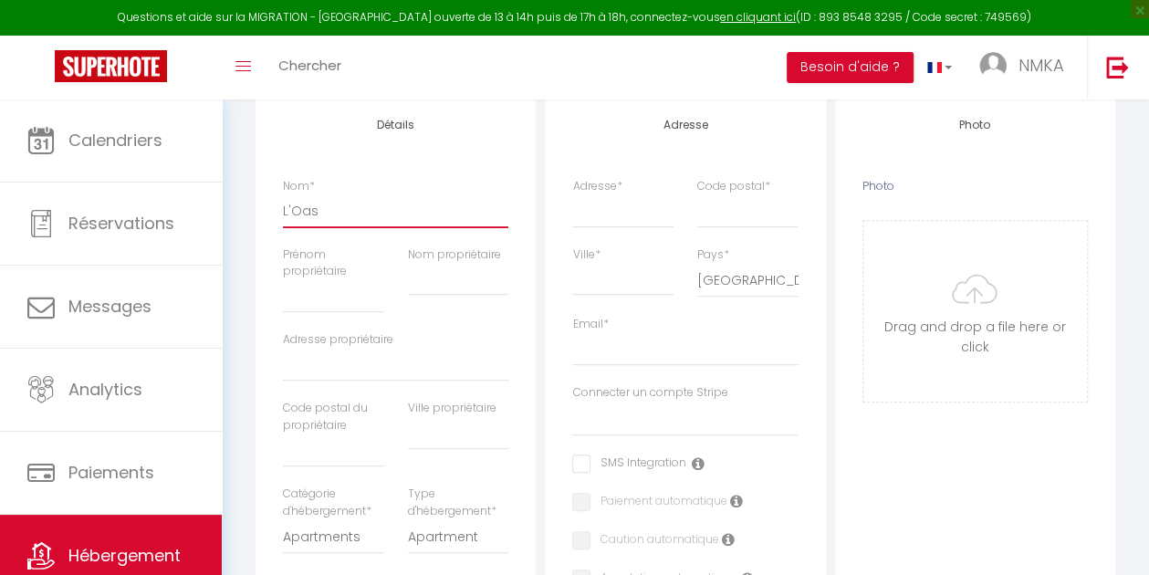
select select
checkbox input "false"
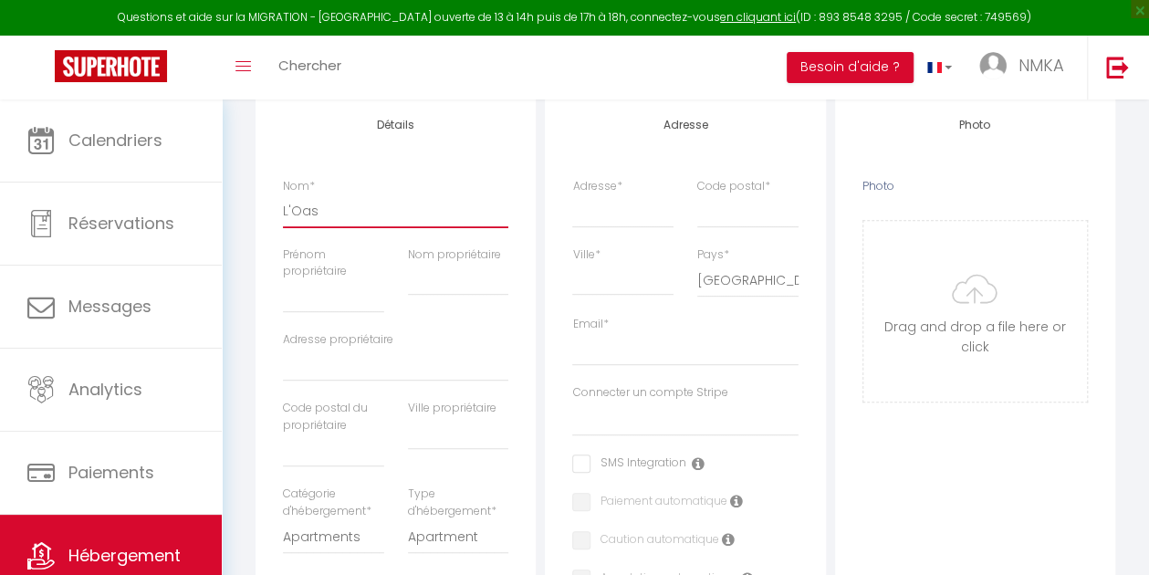
select select
type input "L'Oasi"
select select
checkbox input "false"
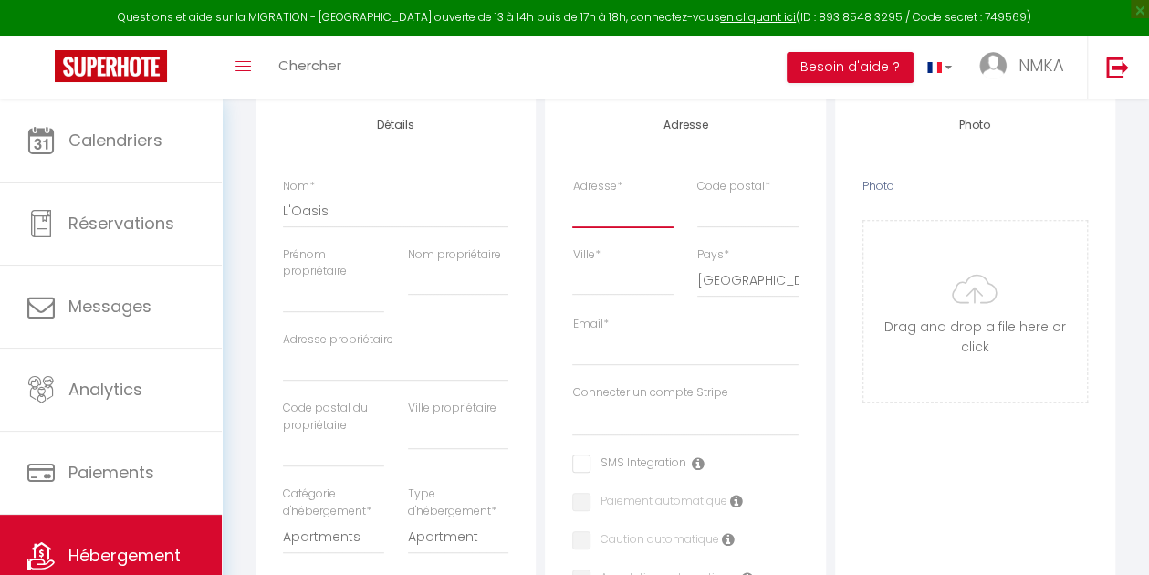
click at [632, 210] on input "Adresse *" at bounding box center [622, 210] width 100 height 33
click at [719, 211] on input "Code postal *" at bounding box center [747, 210] width 100 height 33
click at [663, 253] on div "Ville *" at bounding box center [622, 271] width 100 height 50
click at [623, 280] on input "Ville *" at bounding box center [622, 279] width 100 height 33
click at [610, 348] on input "Email *" at bounding box center [684, 349] width 225 height 33
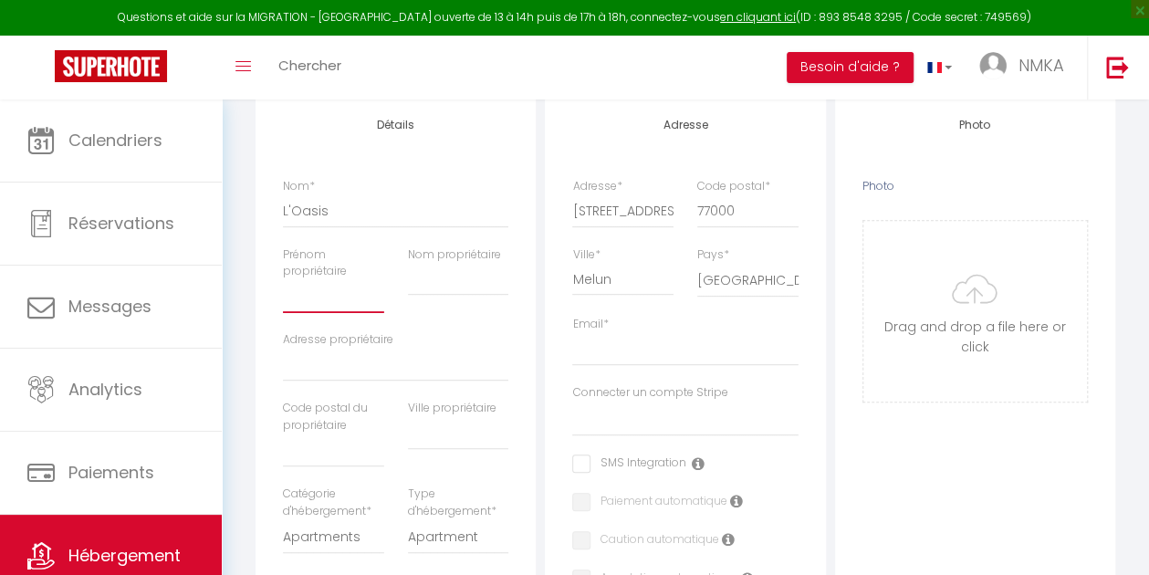
click at [330, 291] on input "Prénom propriétaire" at bounding box center [333, 296] width 100 height 33
click at [434, 271] on input "Nom propriétaire" at bounding box center [458, 279] width 100 height 33
click at [343, 305] on input "Prénom propriétaire" at bounding box center [333, 296] width 100 height 33
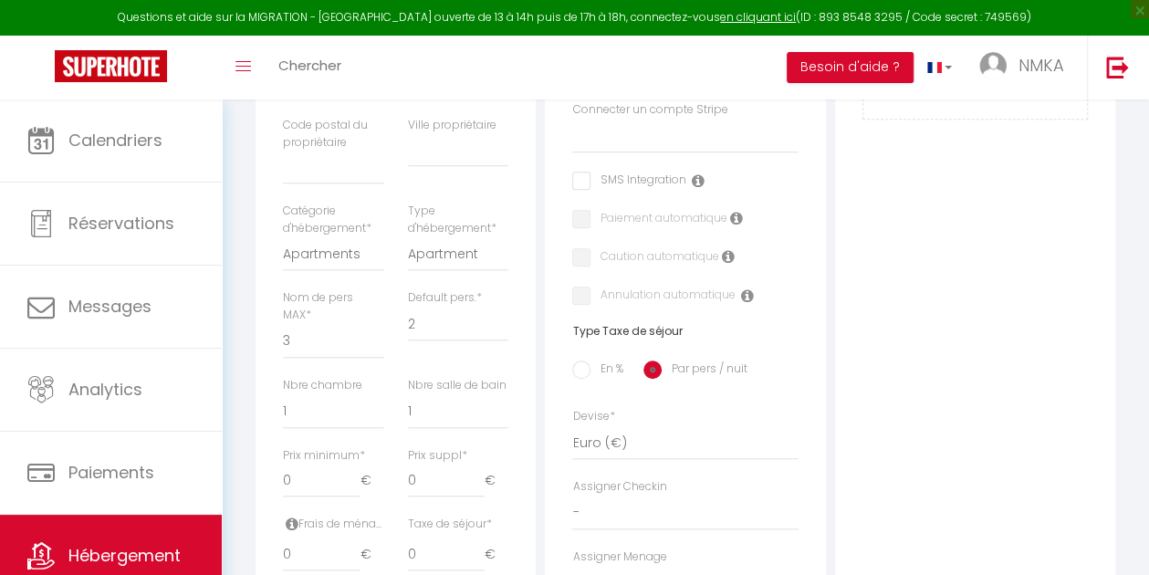
scroll to position [593, 0]
click at [296, 339] on select "1 2 3 4 5 6 7 8 9 10 11 12 13 14" at bounding box center [333, 343] width 100 height 35
click at [283, 326] on select "1 2 3 4 5 6 7 8 9 10 11 12 13 14" at bounding box center [333, 343] width 100 height 35
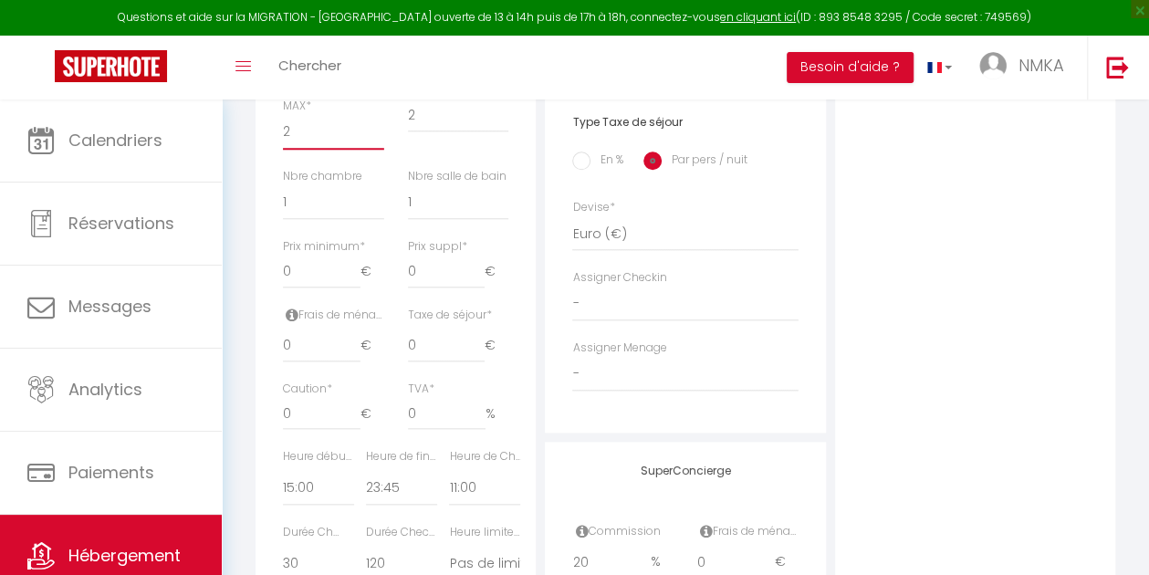
scroll to position [799, 0]
drag, startPoint x: 294, startPoint y: 280, endPoint x: 238, endPoint y: 283, distance: 55.7
click at [238, 283] on div "Urgent : Migration Airbnb nécessaire pour votre compte, merci de suivre ces éta…" at bounding box center [685, 60] width 927 height 1518
drag, startPoint x: 429, startPoint y: 281, endPoint x: 375, endPoint y: 281, distance: 53.8
click at [375, 281] on div "Prix minimum * 70 € Prix suppl * 0 €" at bounding box center [395, 278] width 249 height 68
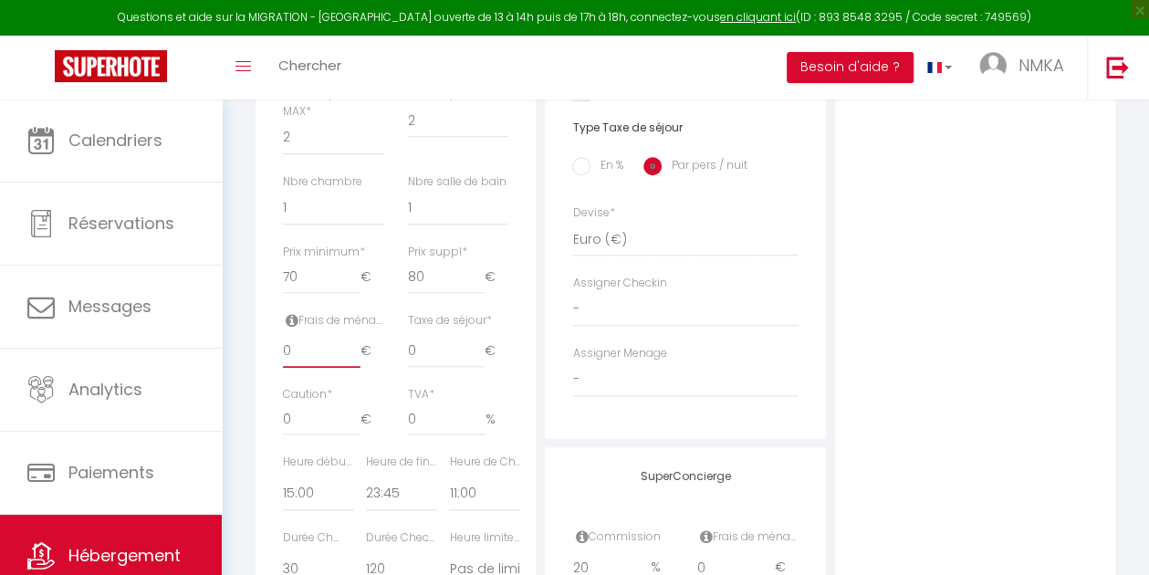
drag, startPoint x: 303, startPoint y: 360, endPoint x: 245, endPoint y: 353, distance: 58.0
click at [245, 353] on div "Retourner vers HÉBERGEMENT Actions Enregistrer Info Modèle personnalisé × Titre…" at bounding box center [685, 86] width 883 height 1373
click at [283, 417] on input "0" at bounding box center [321, 418] width 77 height 33
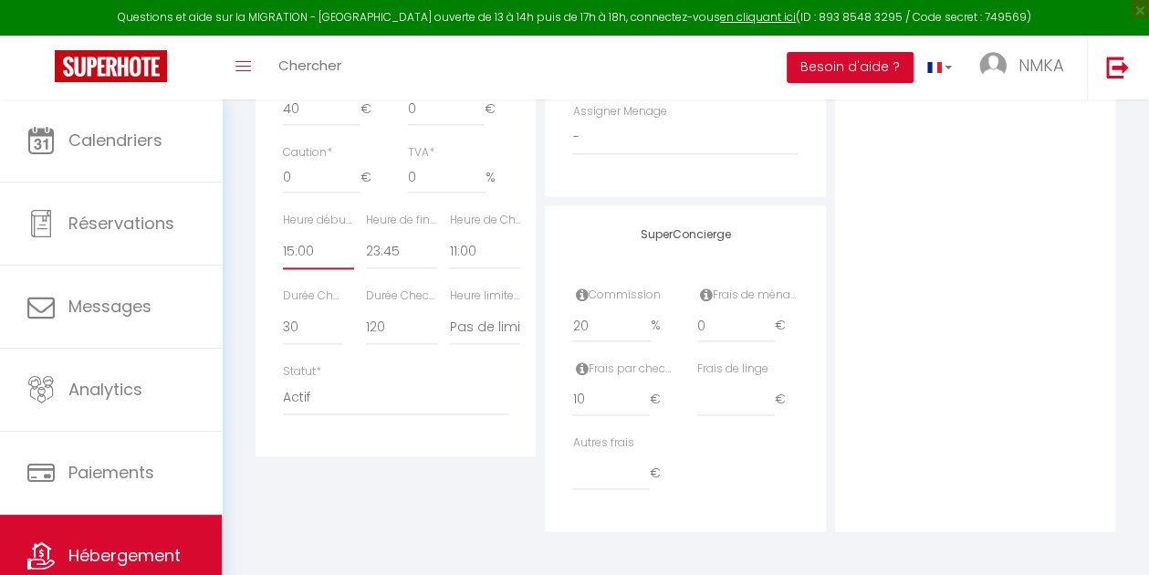
click at [318, 263] on select "00:00 00:15 00:30 00:45 01:00 01:15 01:30 01:45 02:00 02:15 02:30 02:45 03:00" at bounding box center [318, 252] width 71 height 35
click at [283, 235] on select "00:00 00:15 00:30 00:45 01:00 01:15 01:30 01:45 02:00 02:15 02:30 02:45 03:00" at bounding box center [318, 252] width 71 height 35
click at [319, 333] on select "15 30 45 60 75 90 105 120 135 150 165 180 195 210" at bounding box center [312, 327] width 59 height 35
click at [796, 257] on div "SuperConcierge Commission 20 % Frais de ménage 0 € Frais par checkin 10 € Frais…" at bounding box center [685, 368] width 280 height 326
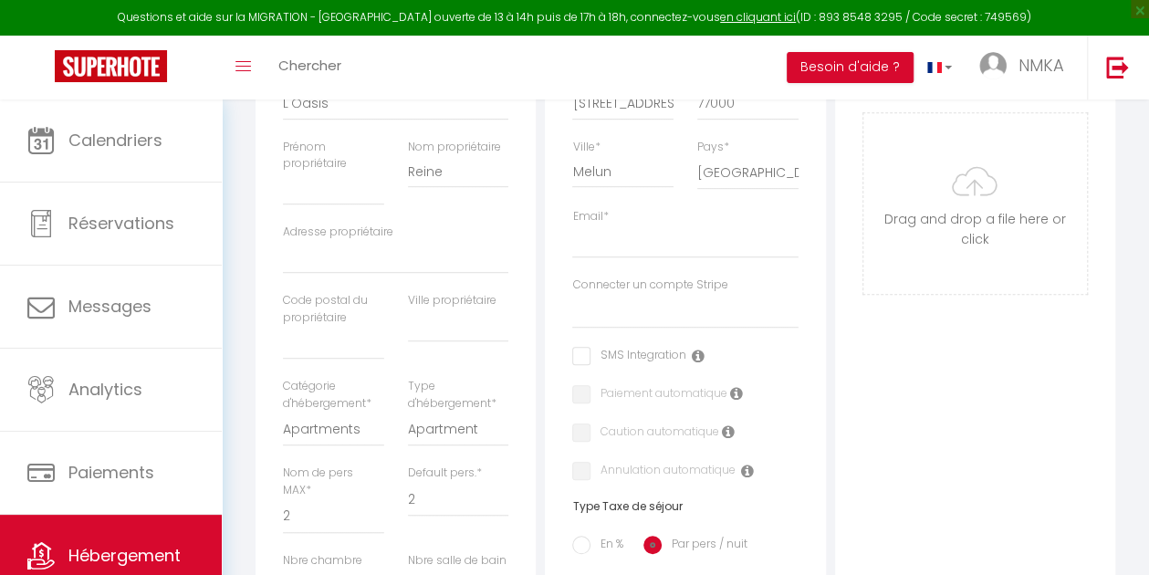
scroll to position [422, 0]
click at [740, 319] on select "Stripe NMKA IMMO Stripe NMKA IMMO" at bounding box center [684, 309] width 225 height 35
click at [572, 292] on select "Stripe NMKA IMMO Stripe NMKA IMMO" at bounding box center [684, 309] width 225 height 35
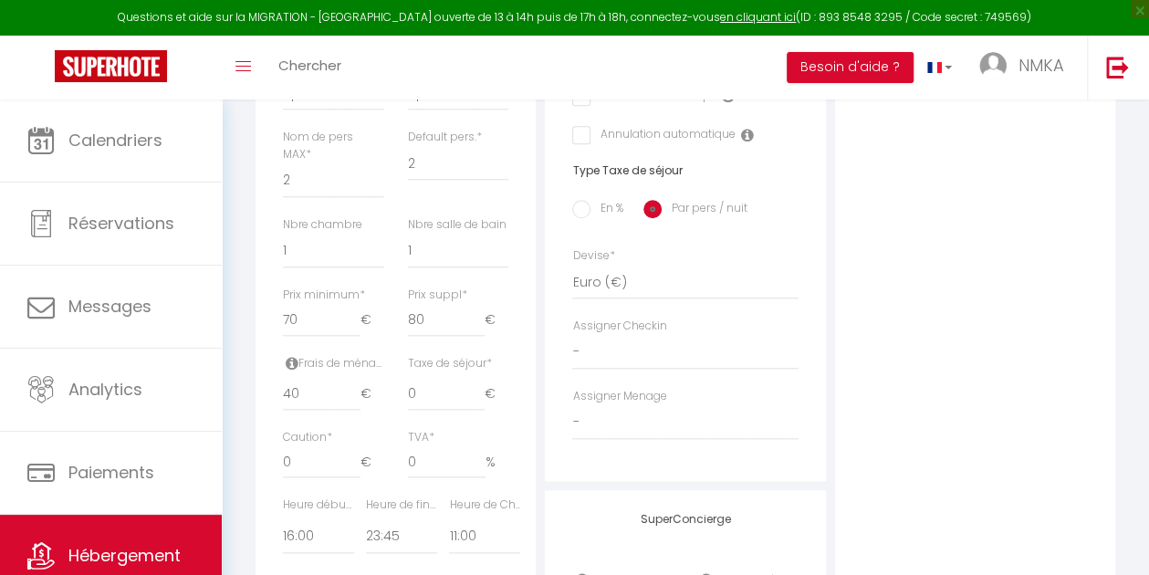
scroll to position [761, 0]
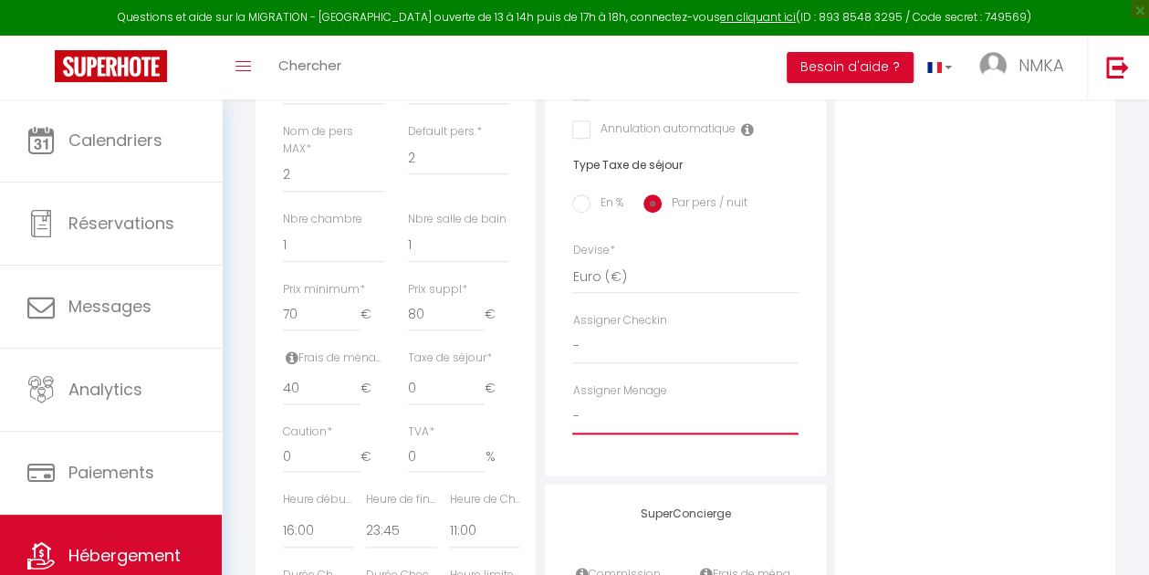
click at [721, 424] on select "-" at bounding box center [684, 417] width 225 height 35
click at [915, 425] on div "Photo Photo Drag and drop a file here or click Ooops, something wrong appended.…" at bounding box center [975, 228] width 280 height 1163
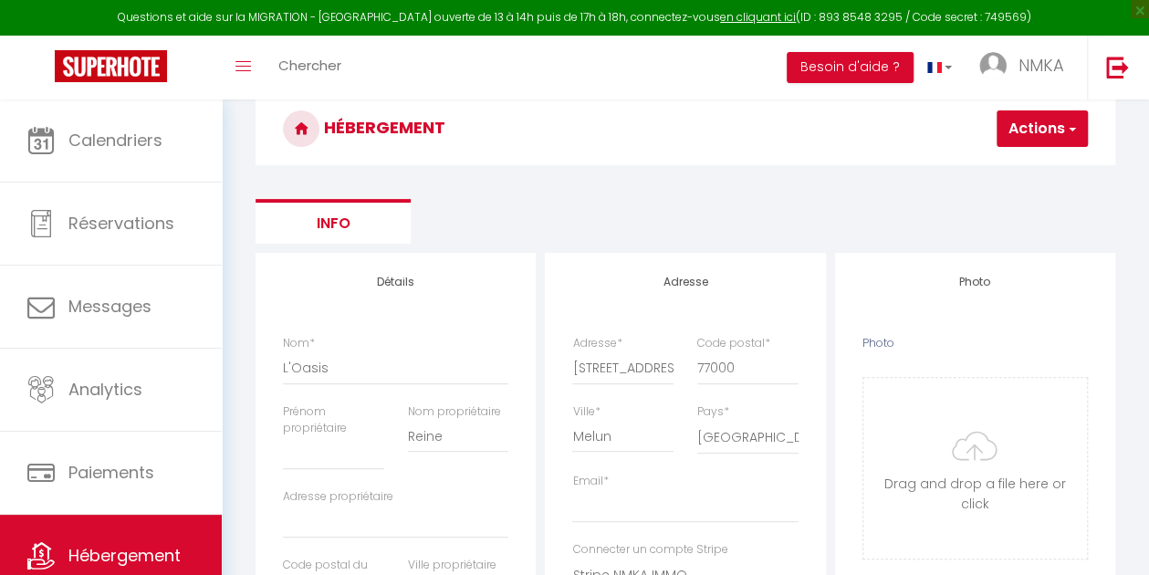
scroll to position [153, 0]
click at [1067, 123] on span "button" at bounding box center [1071, 130] width 12 height 18
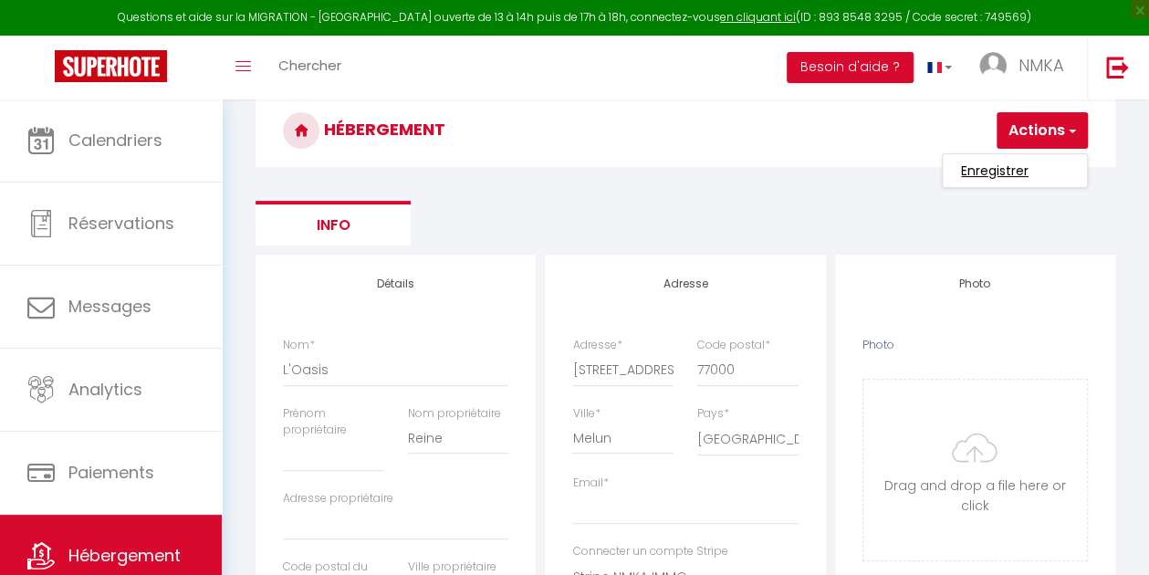
click at [1017, 170] on input "Enregistrer" at bounding box center [995, 171] width 68 height 18
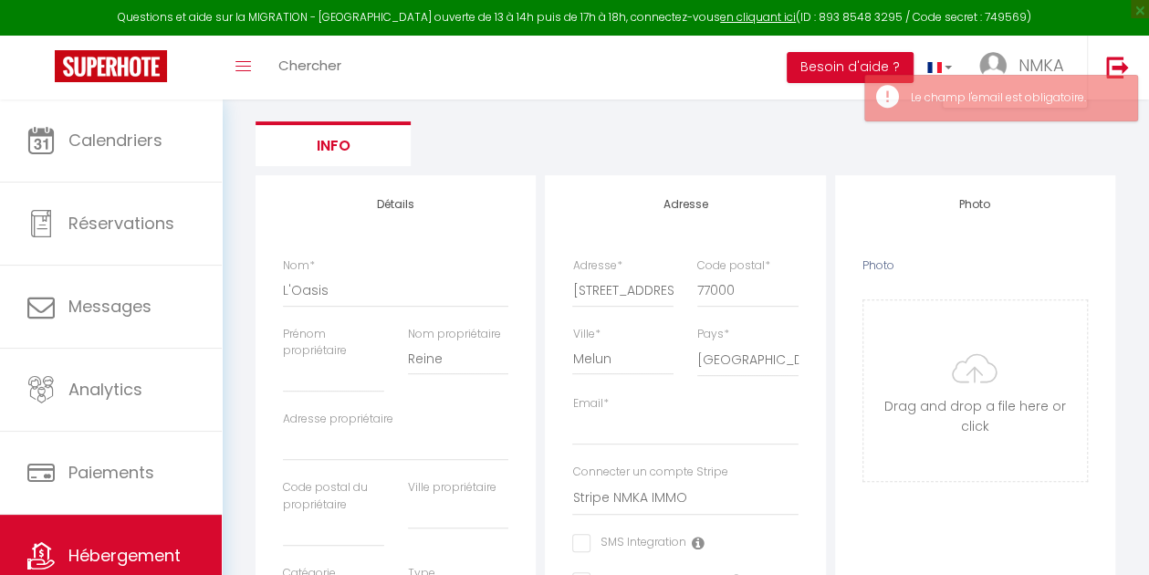
scroll to position [277, 0]
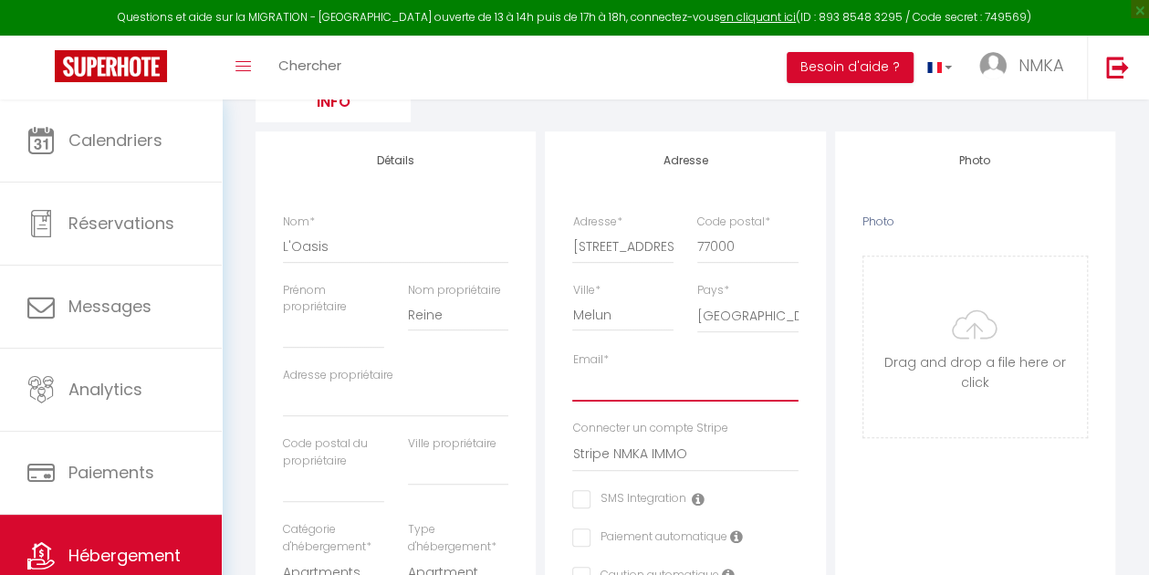
click at [703, 373] on input "Email *" at bounding box center [684, 385] width 225 height 33
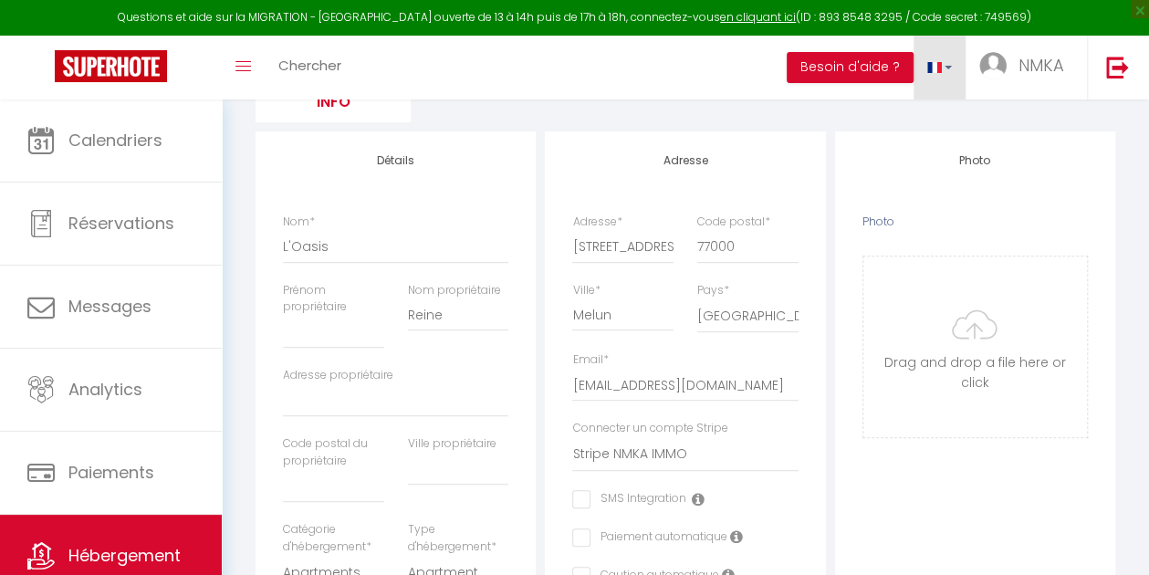
click at [943, 63] on link at bounding box center [940, 68] width 53 height 64
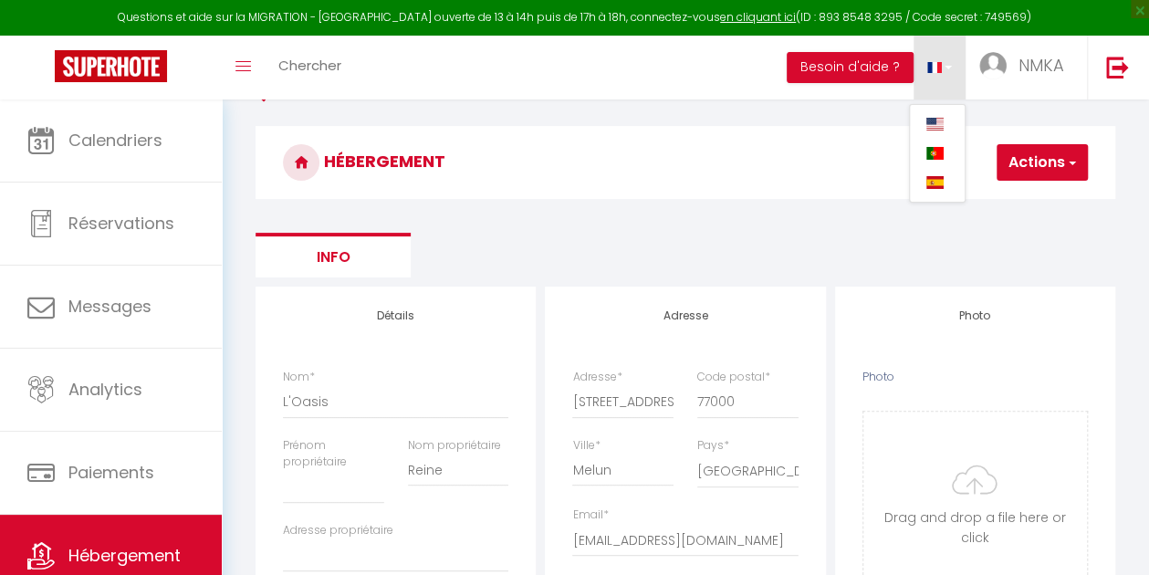
scroll to position [0, 0]
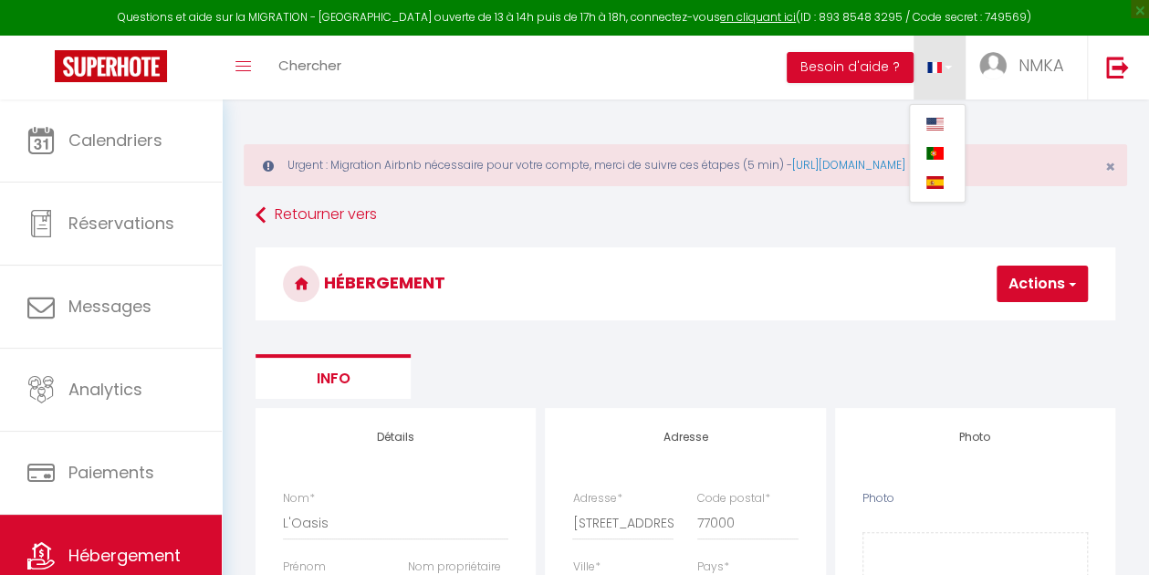
click at [1074, 282] on span "button" at bounding box center [1071, 284] width 12 height 18
click at [1006, 315] on input "Enregistrer" at bounding box center [995, 324] width 68 height 18
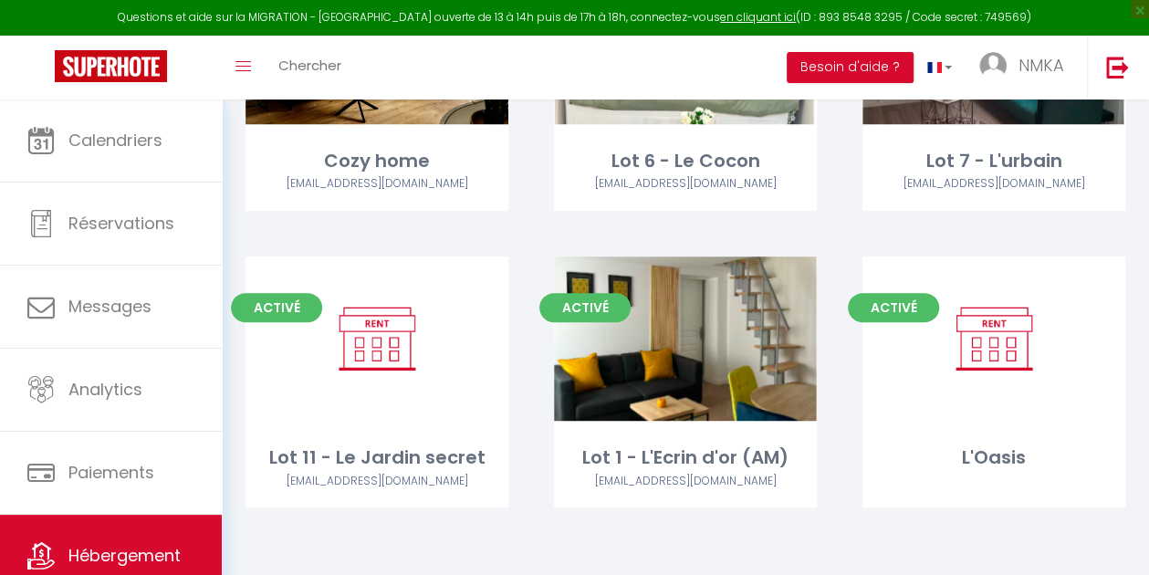
scroll to position [329, 0]
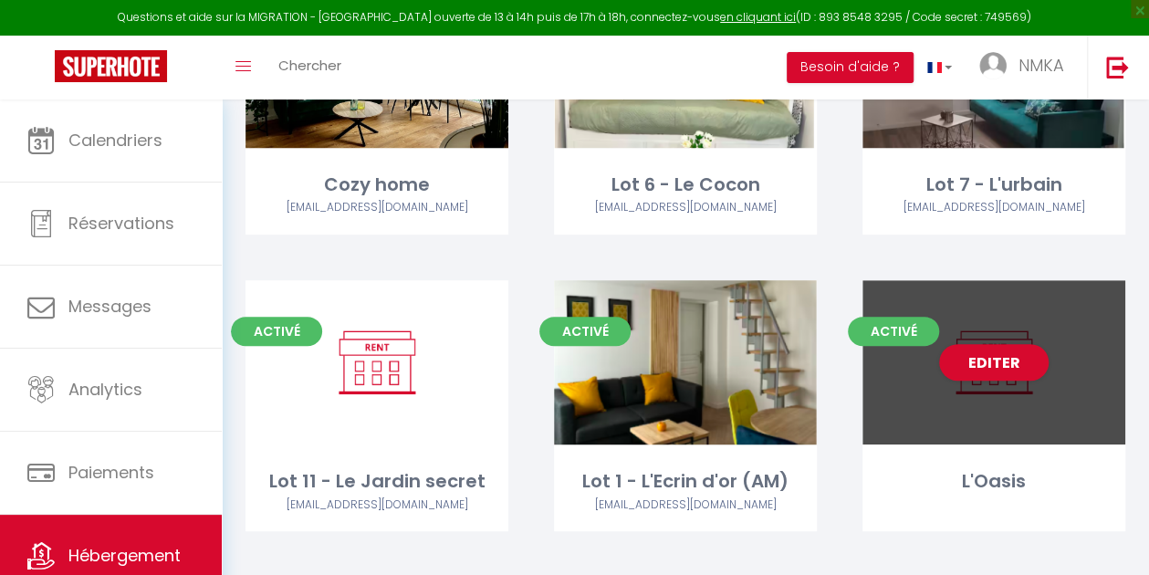
click at [1017, 408] on div "Editer" at bounding box center [993, 362] width 263 height 164
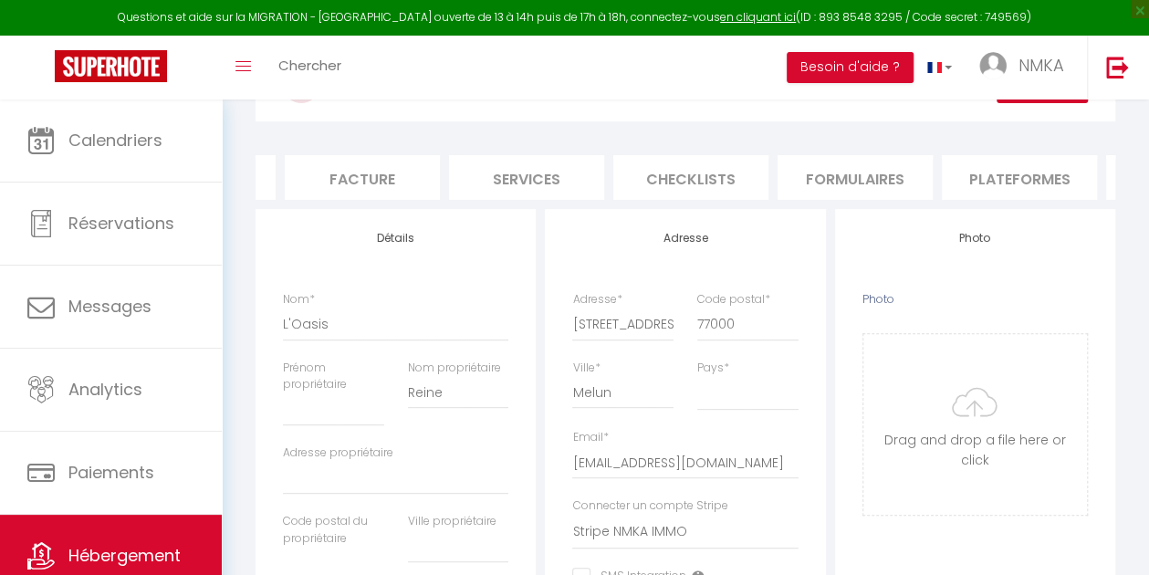
scroll to position [0, 301]
click at [1018, 180] on li "Plateformes" at bounding box center [1017, 177] width 155 height 45
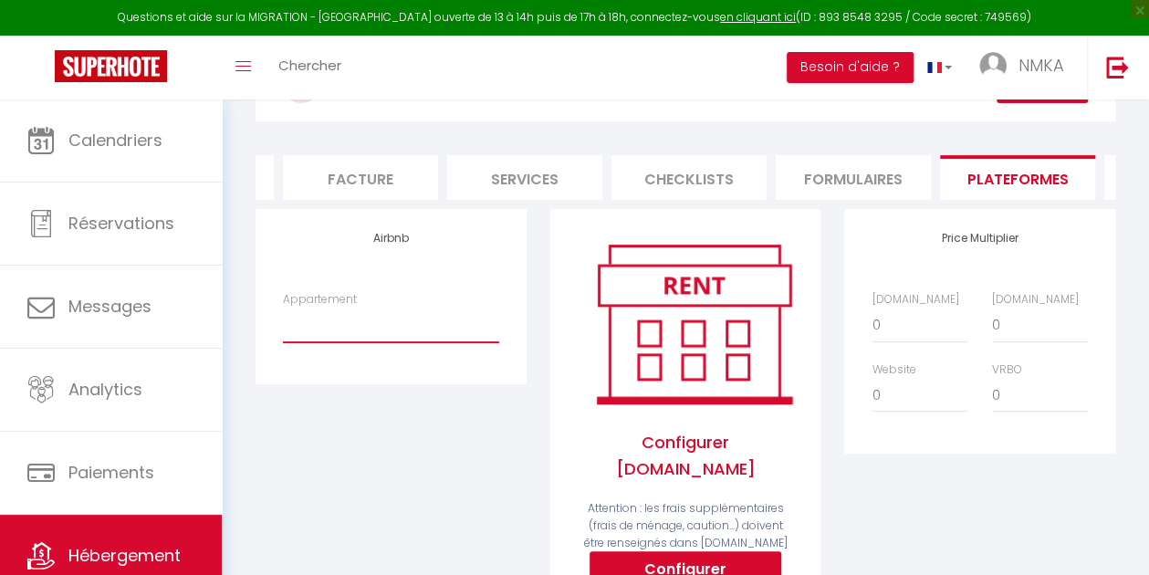
click at [331, 340] on select "[GEOGRAPHIC_DATA] ville -terrasse - [EMAIL_ADDRESS][DOMAIN_NAME]" at bounding box center [390, 325] width 215 height 35
click at [283, 320] on select "[GEOGRAPHIC_DATA] ville -terrasse - [EMAIL_ADDRESS][DOMAIN_NAME]" at bounding box center [390, 325] width 215 height 35
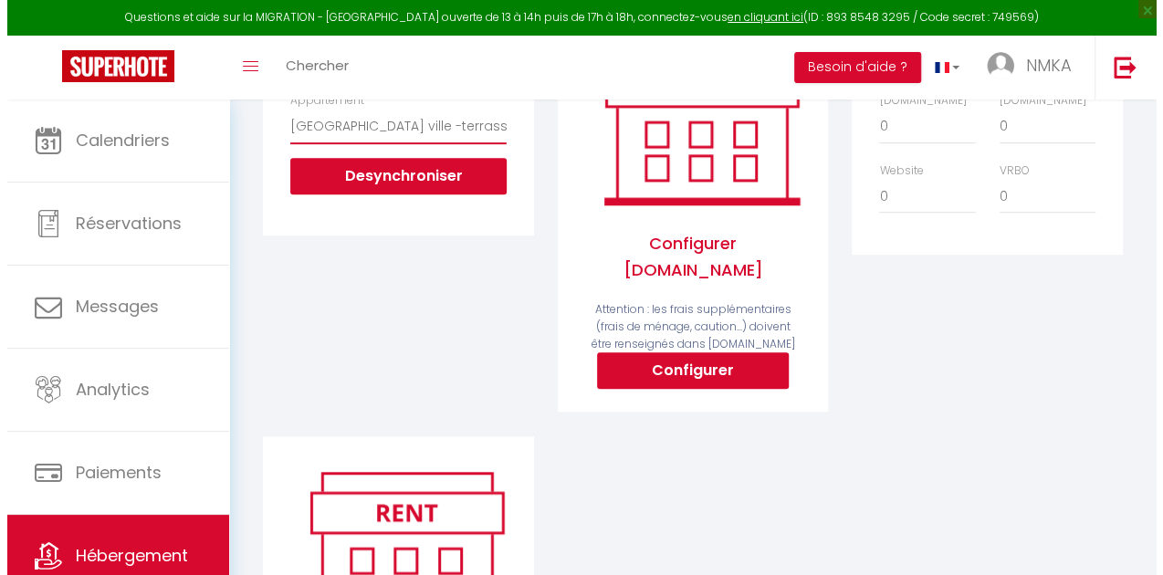
scroll to position [369, 0]
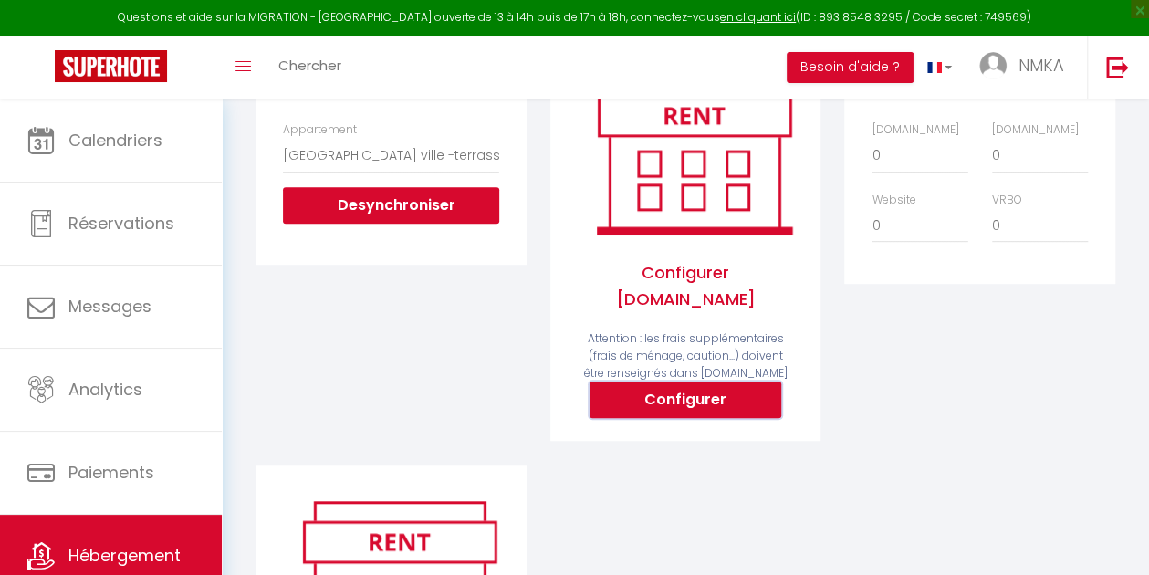
click at [681, 381] on button "Configurer" at bounding box center [686, 399] width 192 height 37
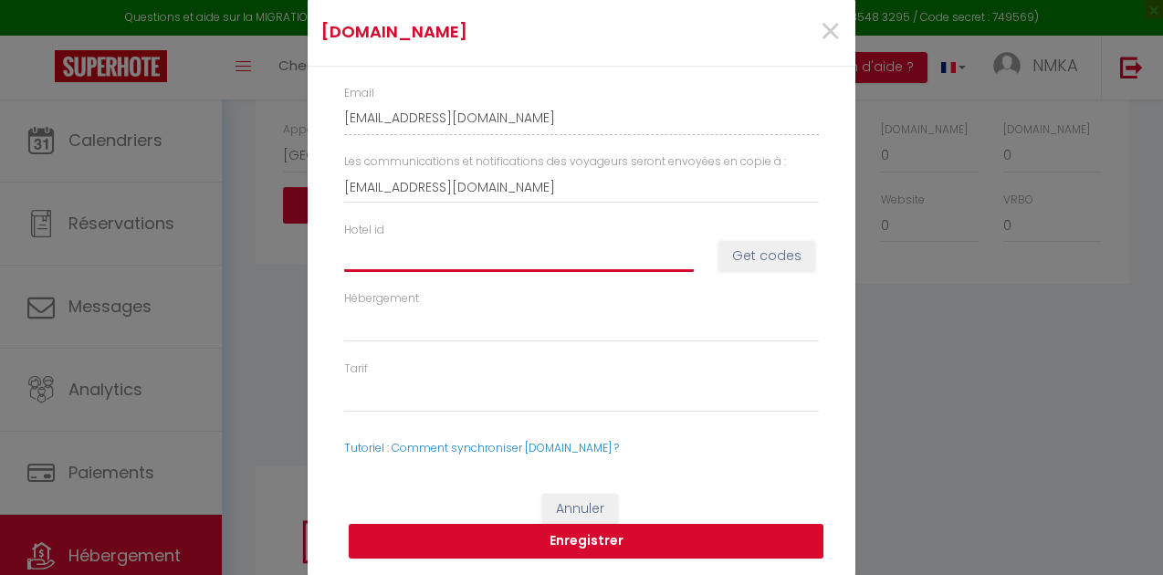
click at [528, 249] on input "Hotel id" at bounding box center [519, 255] width 350 height 33
click at [770, 262] on button "Get codes" at bounding box center [766, 256] width 97 height 31
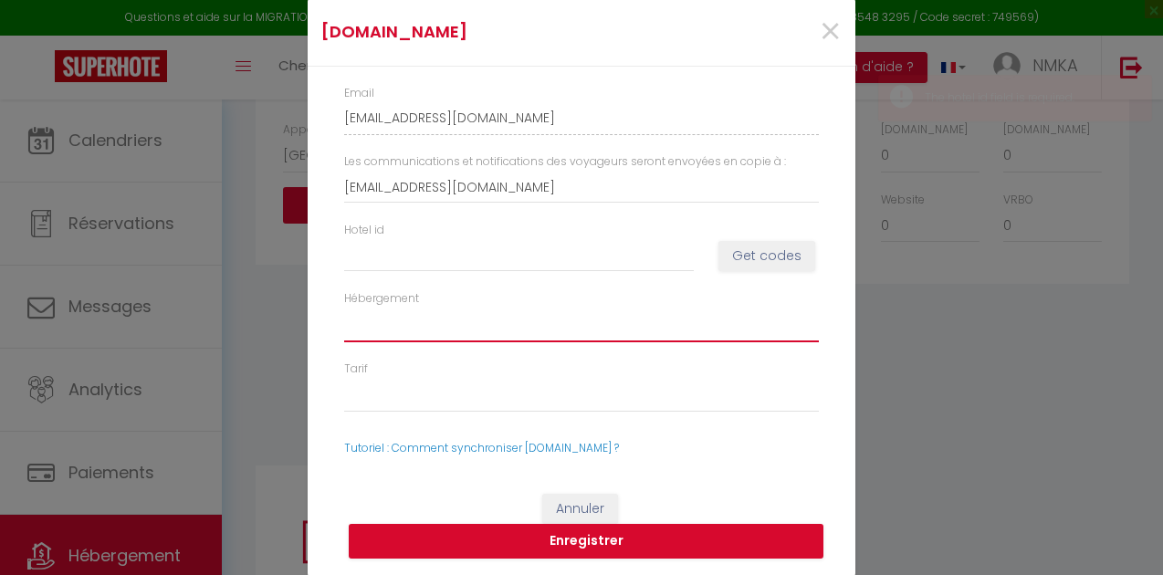
click at [445, 330] on select "Hébergement" at bounding box center [581, 325] width 475 height 35
click at [436, 327] on select "Hébergement" at bounding box center [581, 325] width 475 height 35
click at [420, 319] on select "Hébergement" at bounding box center [581, 325] width 475 height 35
click at [360, 327] on select "Hébergement" at bounding box center [581, 325] width 475 height 35
click at [344, 341] on select "Hébergement" at bounding box center [581, 325] width 475 height 35
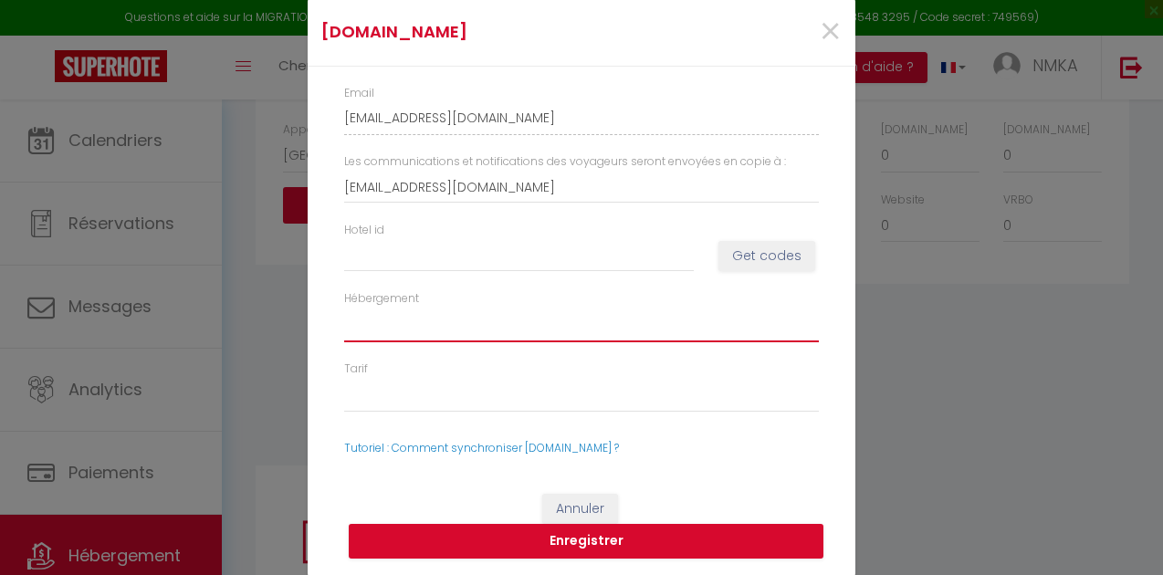
click at [344, 329] on select "Hébergement" at bounding box center [581, 325] width 475 height 35
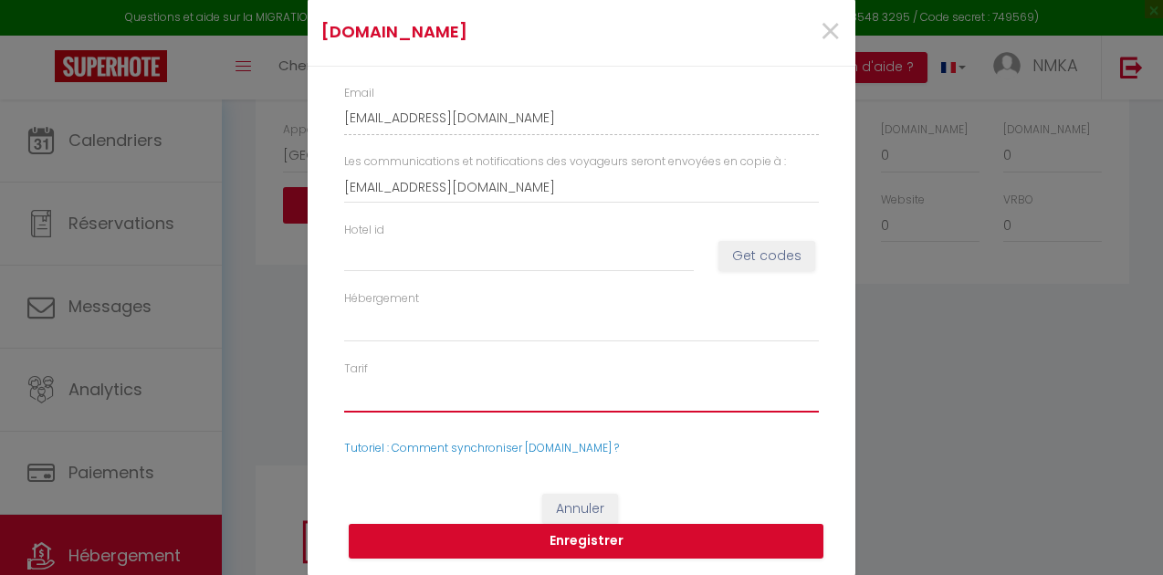
click at [451, 400] on select "Tarif" at bounding box center [581, 395] width 475 height 35
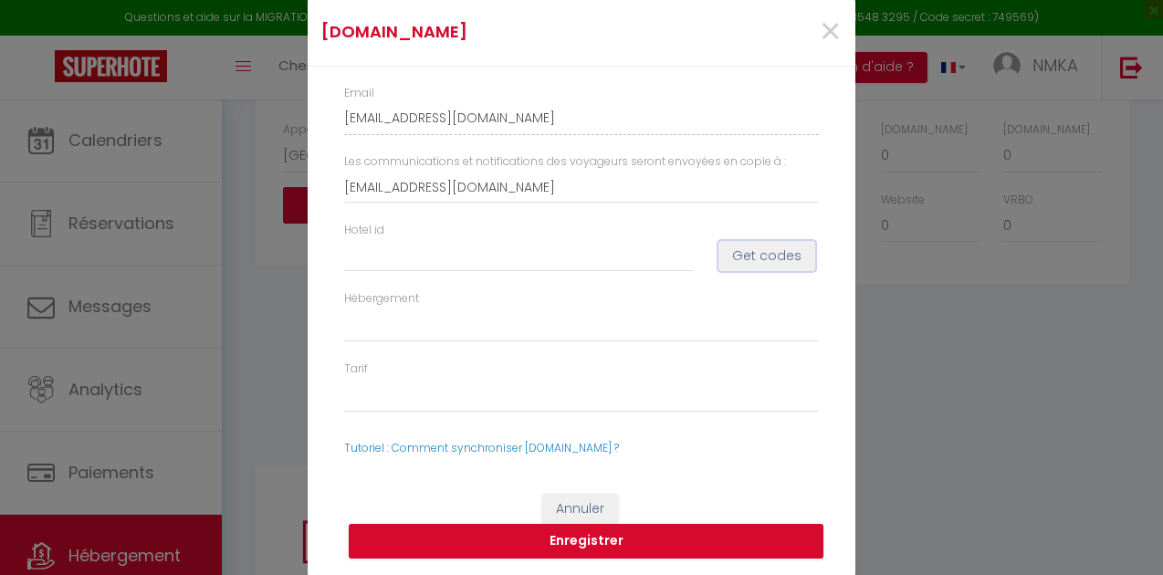
click at [757, 258] on button "Get codes" at bounding box center [766, 256] width 97 height 31
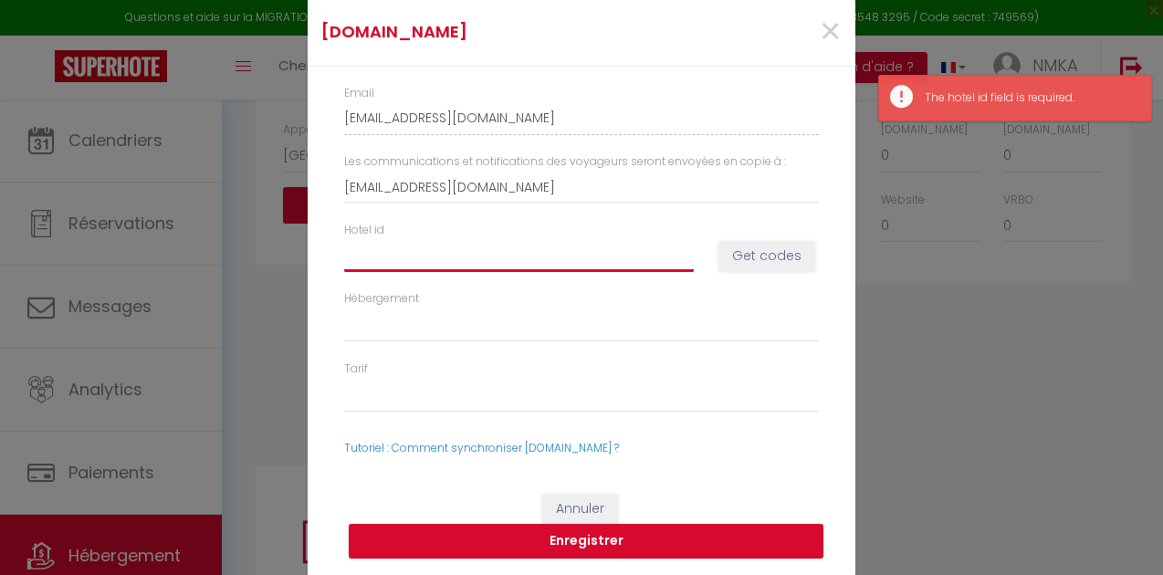
click at [624, 246] on input "Hotel id" at bounding box center [519, 255] width 350 height 33
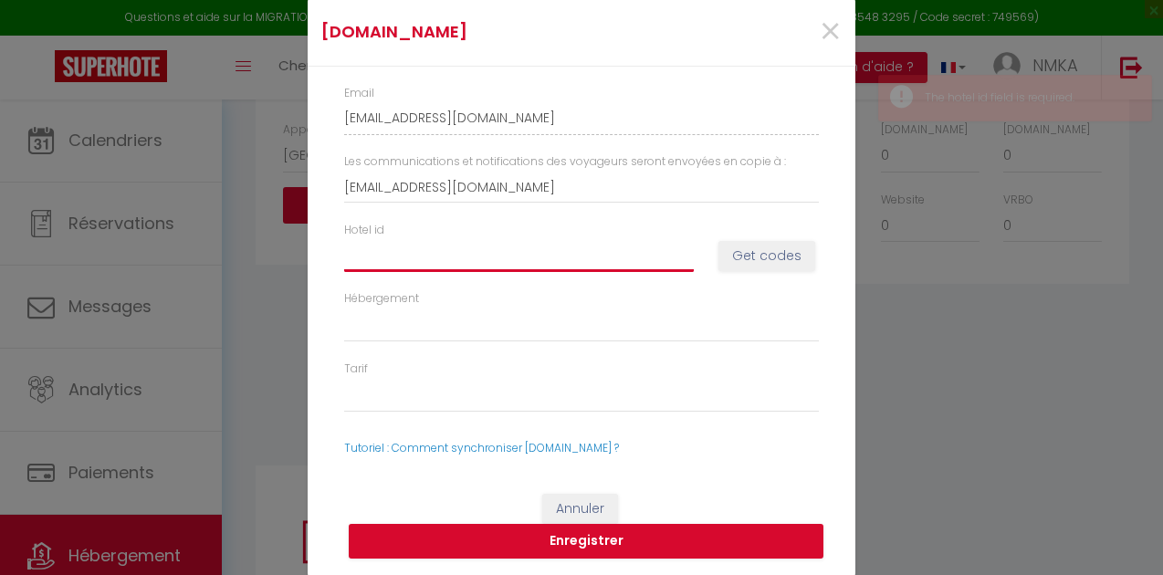
paste input "[URL][DOMAIN_NAME][DOMAIN_NAME]"
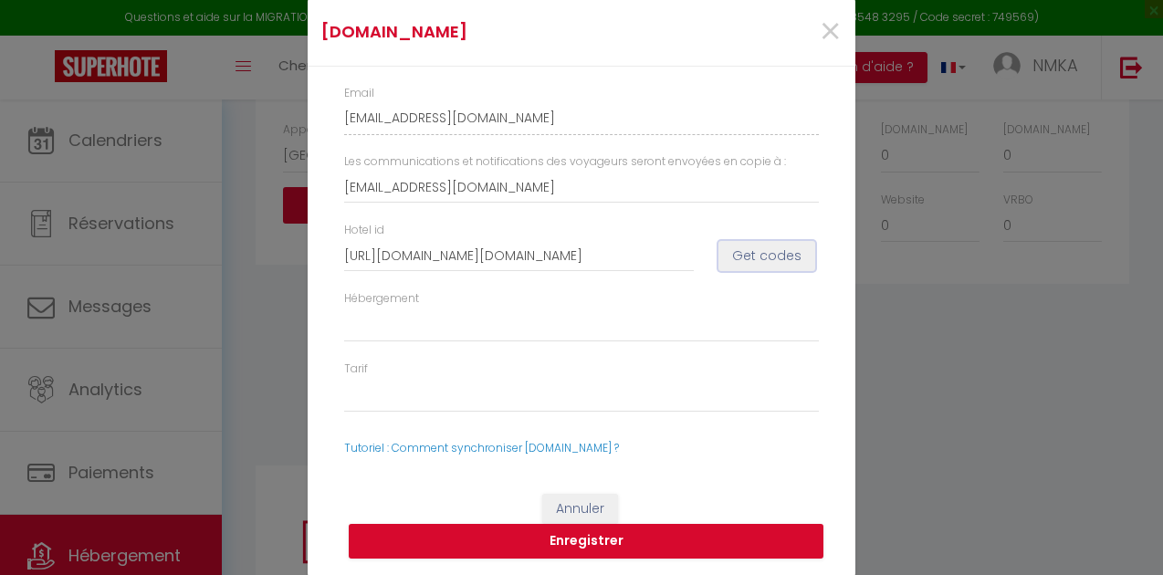
scroll to position [0, 0]
click at [758, 258] on button "Get codes" at bounding box center [766, 256] width 97 height 31
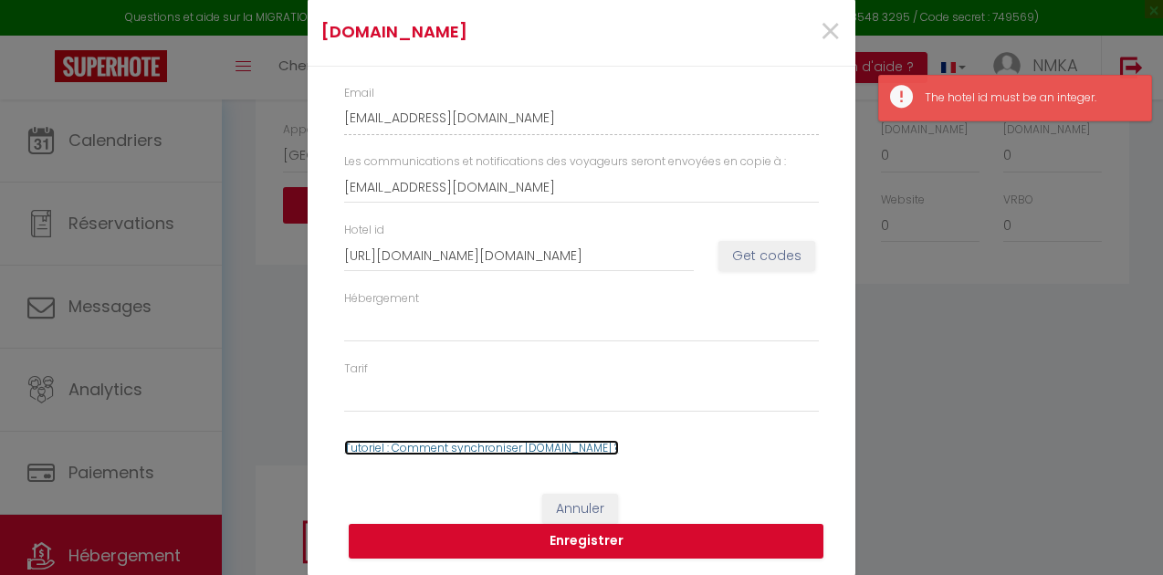
click at [546, 450] on link "Tutoriel : Comment synchroniser [DOMAIN_NAME] ?" at bounding box center [481, 448] width 275 height 16
